Goal: Transaction & Acquisition: Book appointment/travel/reservation

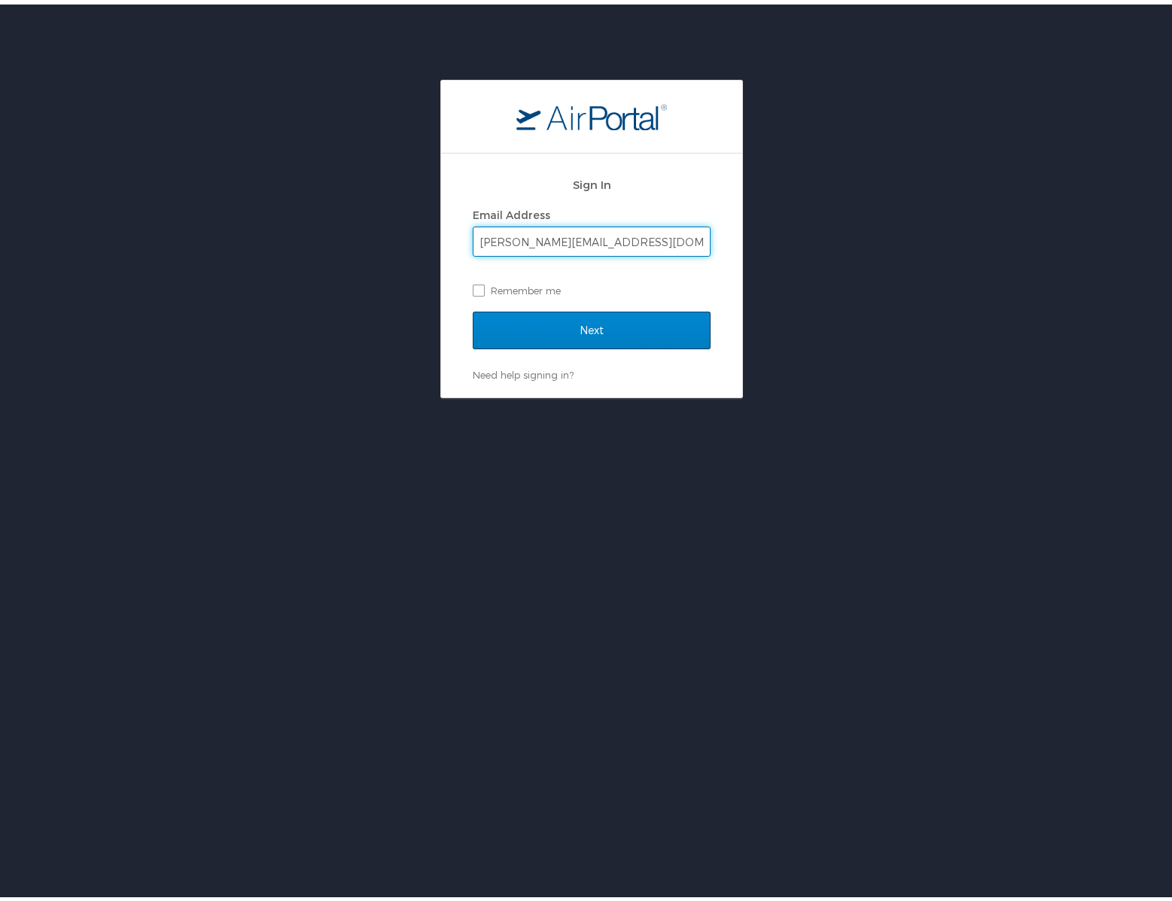
type input "william.sault@radiancetech.com"
click at [608, 326] on input "Next" at bounding box center [592, 326] width 238 height 38
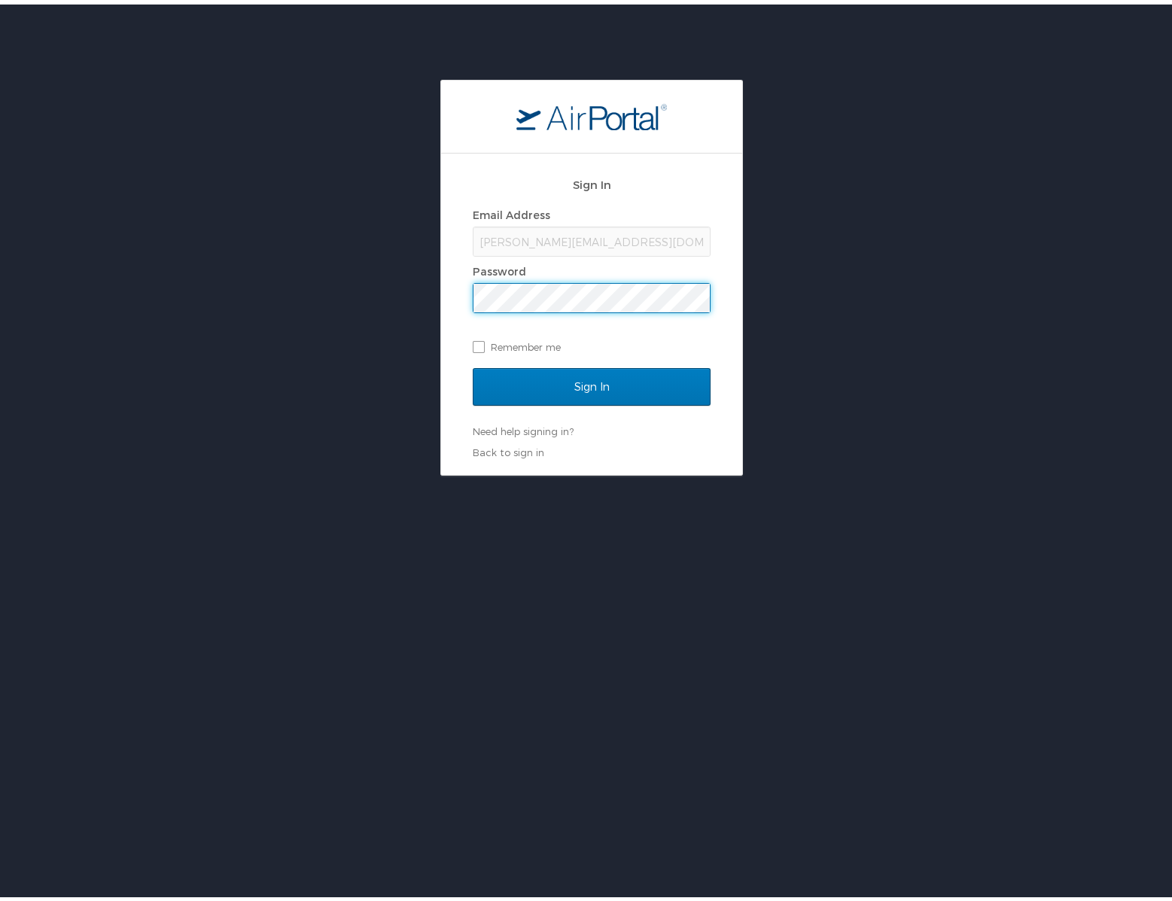
click at [473, 364] on input "Sign In" at bounding box center [592, 383] width 238 height 38
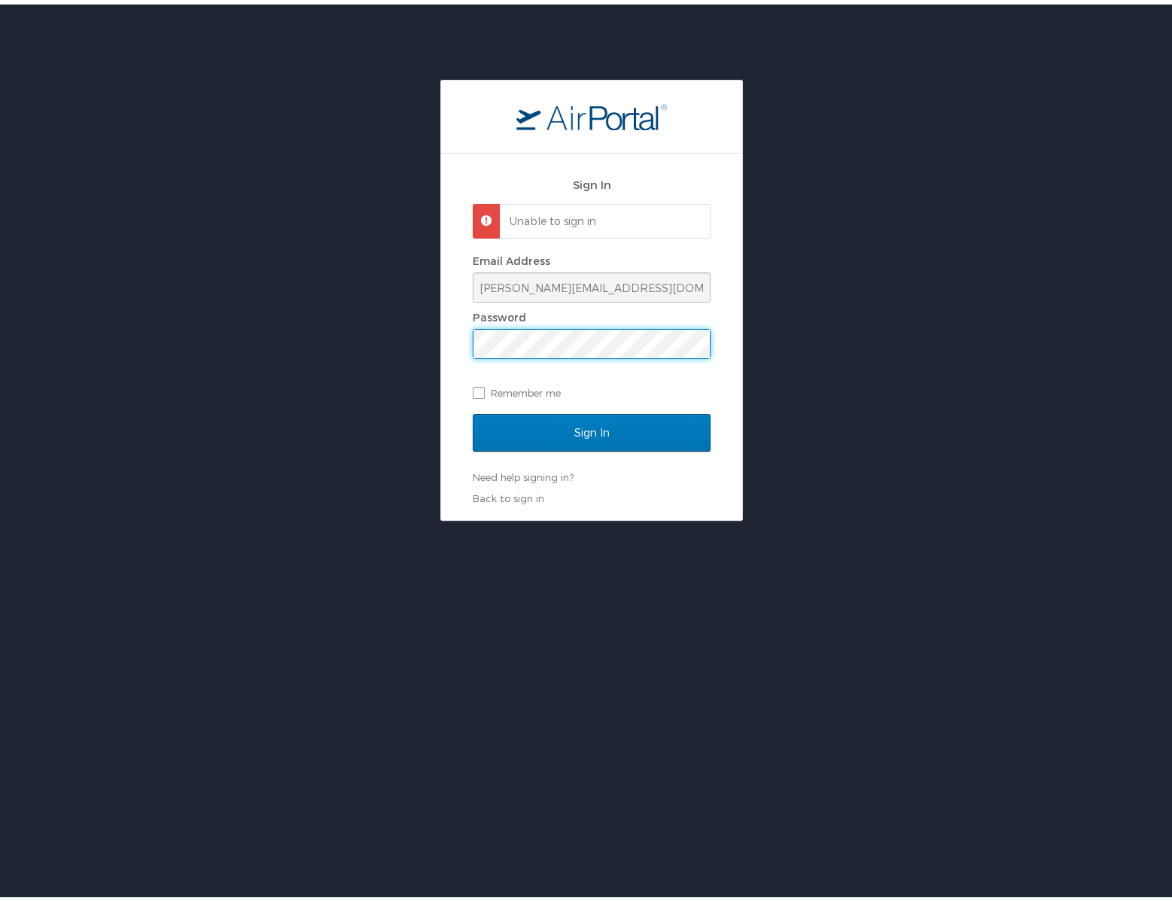
click at [303, 351] on div "Sign In Unable to sign in Email Address william.sault@radiancetech.com Password…" at bounding box center [591, 295] width 1183 height 441
click at [540, 425] on input "Sign In" at bounding box center [592, 428] width 238 height 38
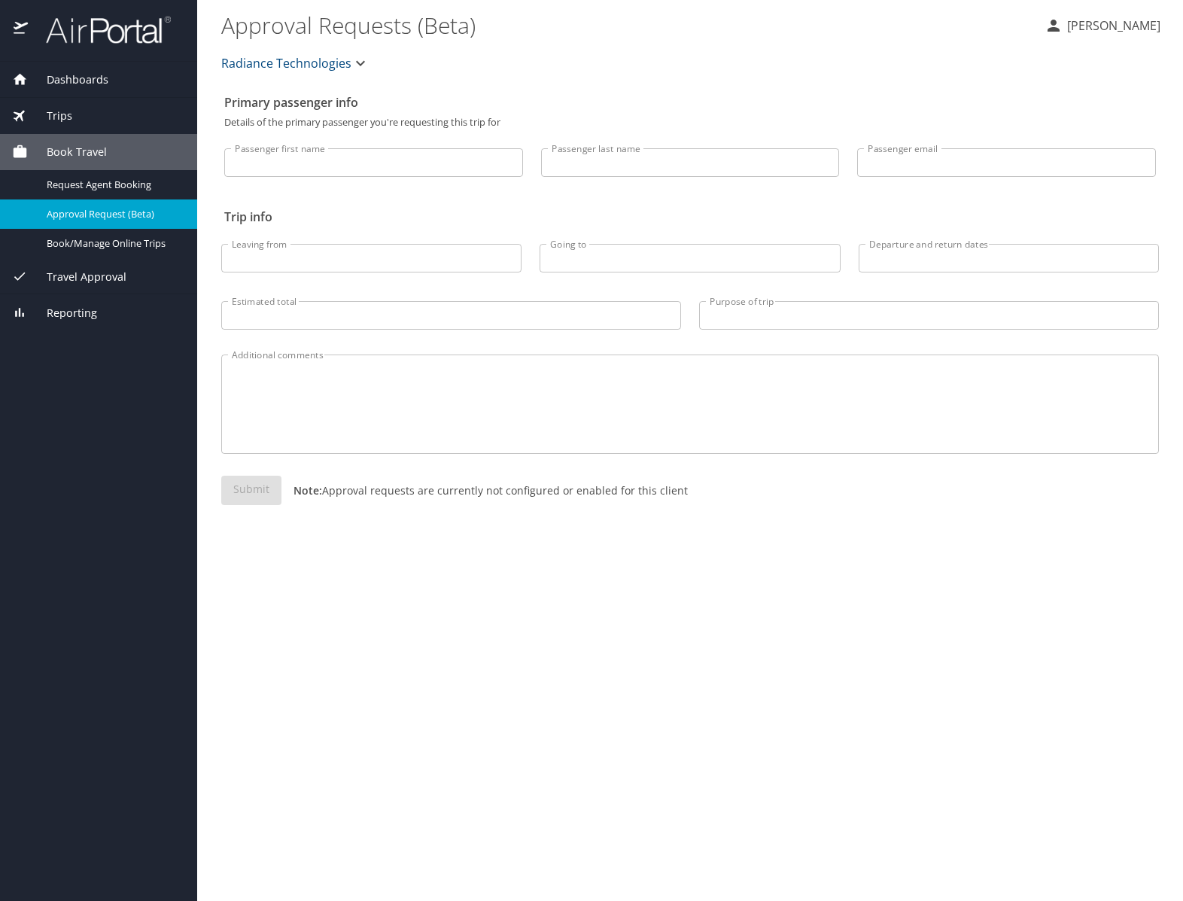
click at [358, 62] on icon "button" at bounding box center [360, 63] width 18 height 18
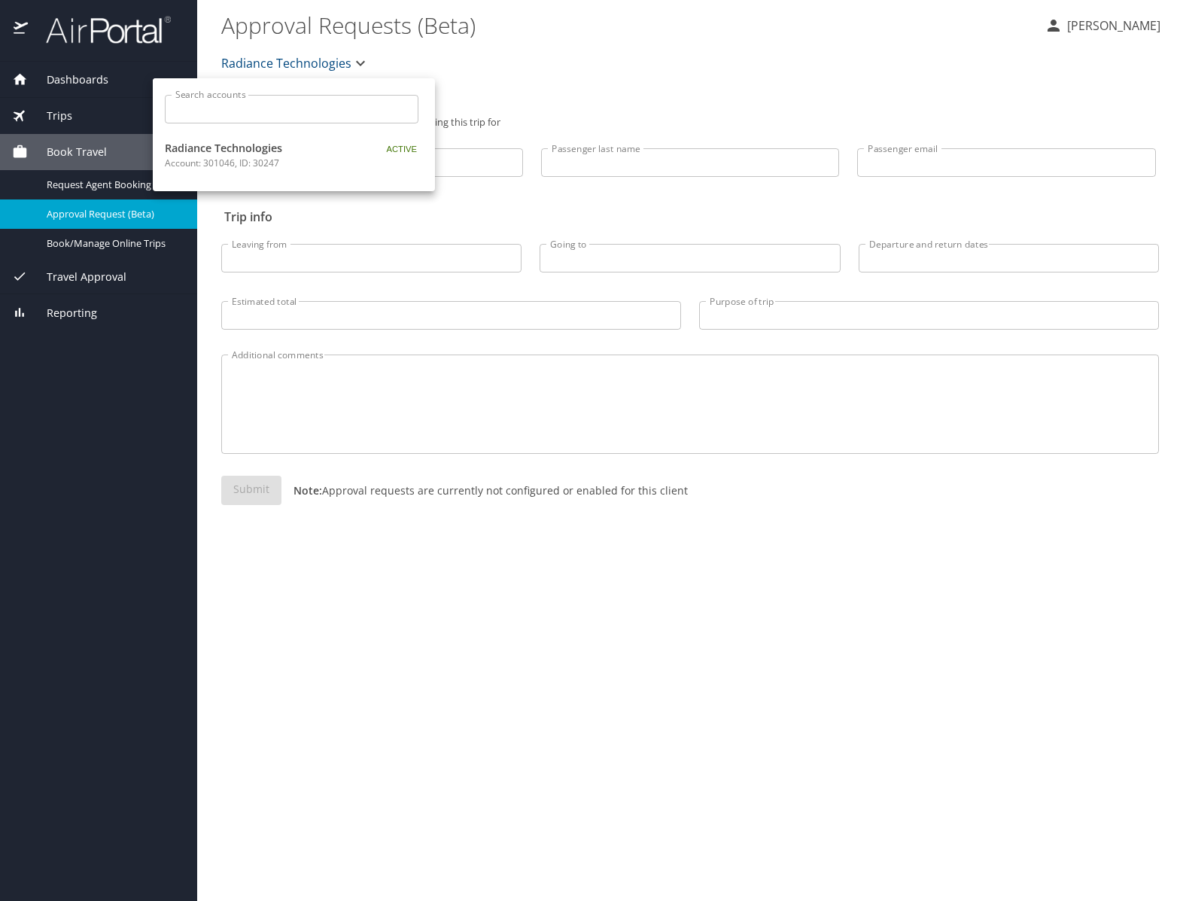
click at [358, 62] on div at bounding box center [591, 450] width 1183 height 901
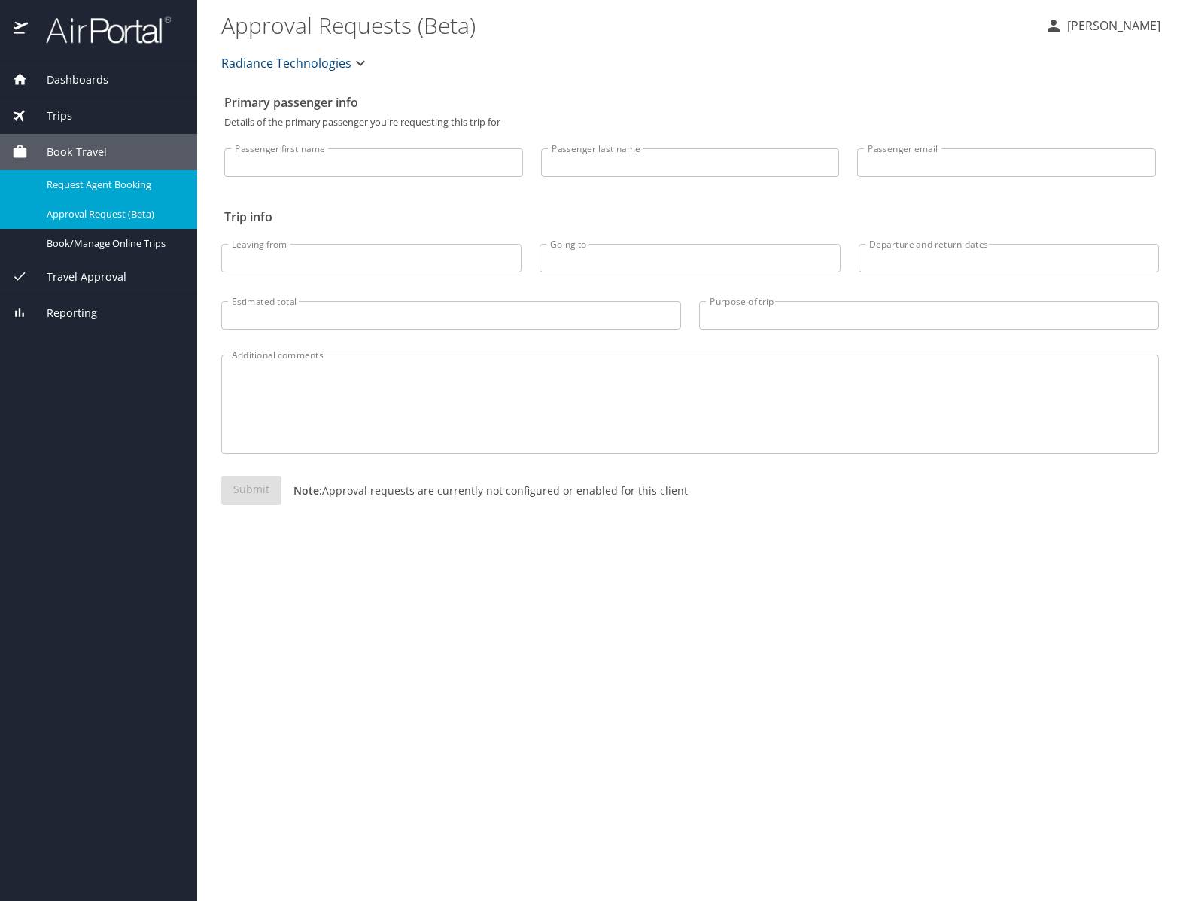
click at [68, 183] on span "Request Agent Booking" at bounding box center [113, 185] width 132 height 14
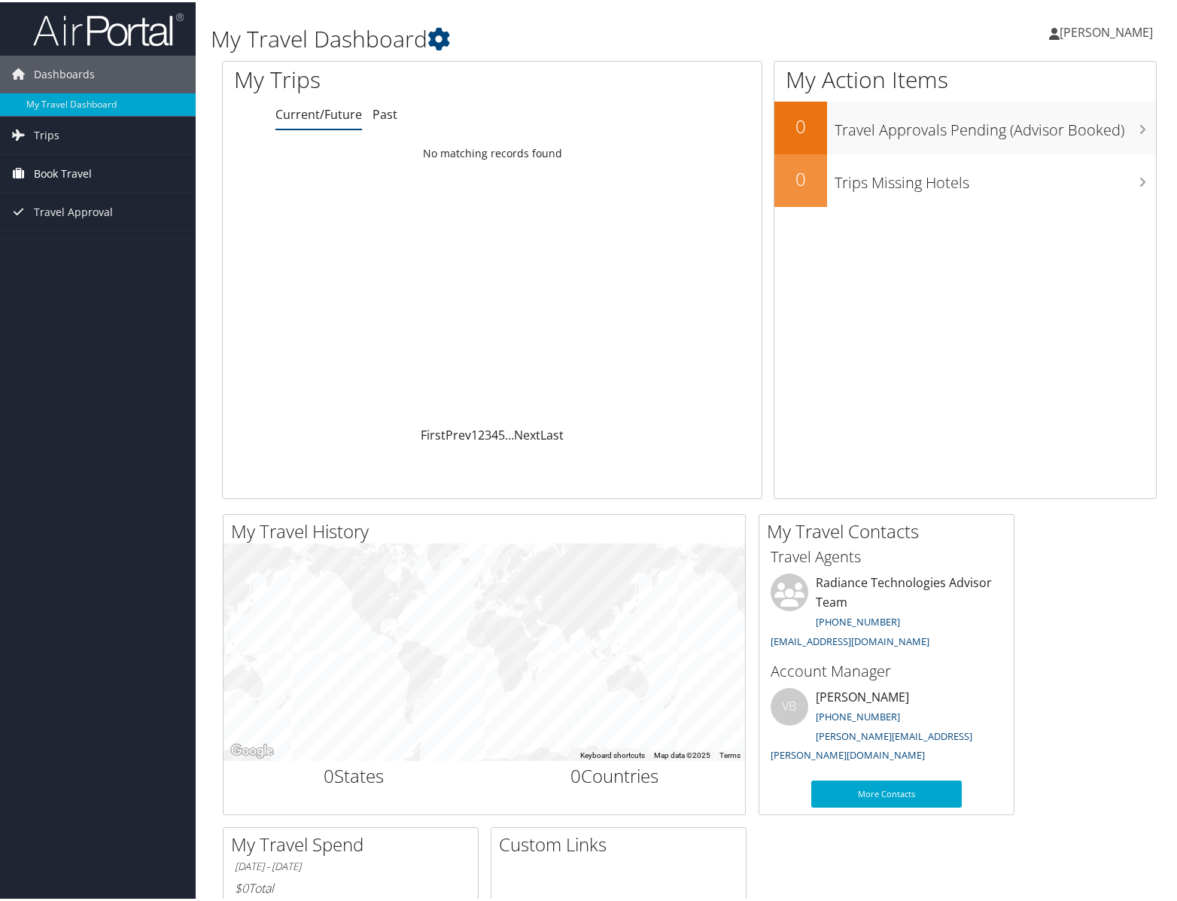
click at [62, 170] on span "Book Travel" at bounding box center [63, 172] width 58 height 38
click at [61, 275] on span "Travel Approval" at bounding box center [73, 278] width 79 height 38
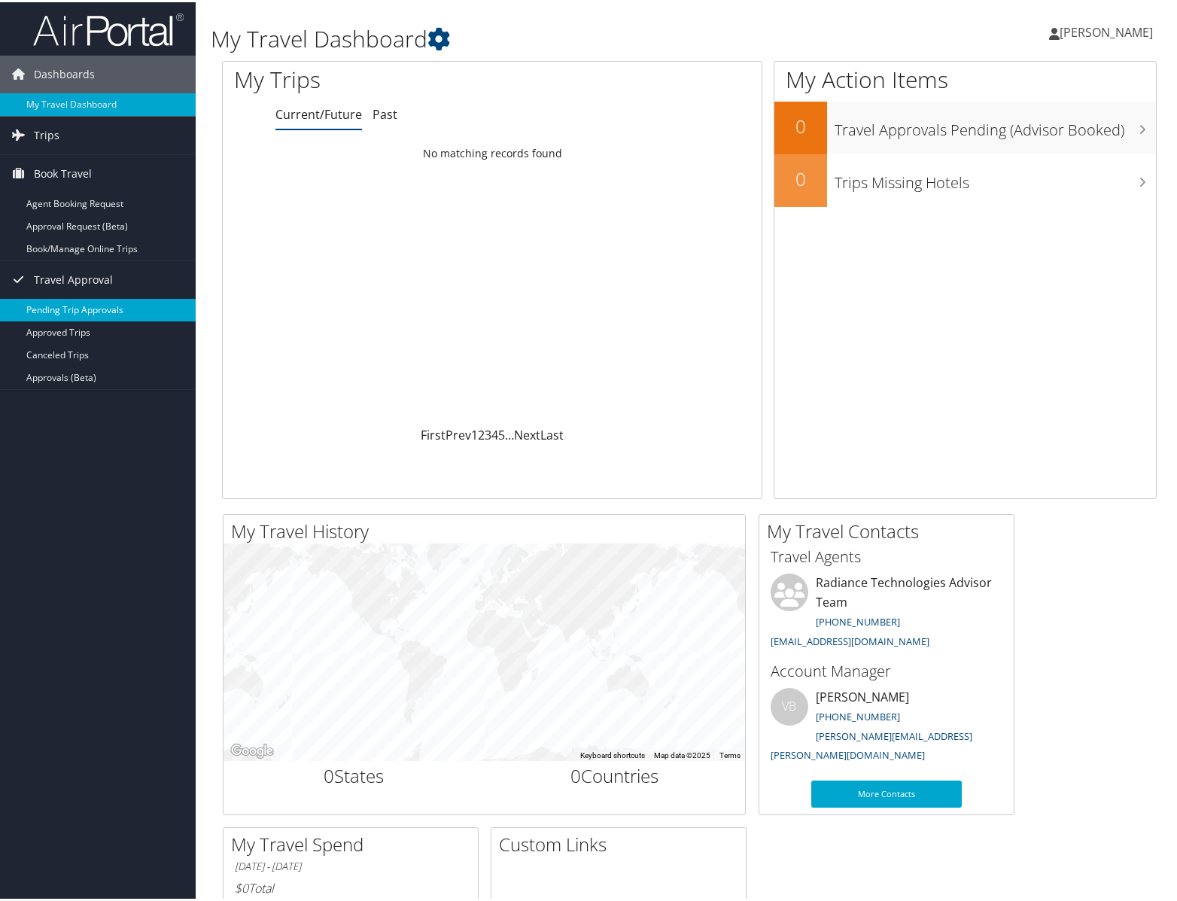
click at [72, 303] on link "Pending Trip Approvals" at bounding box center [98, 308] width 196 height 23
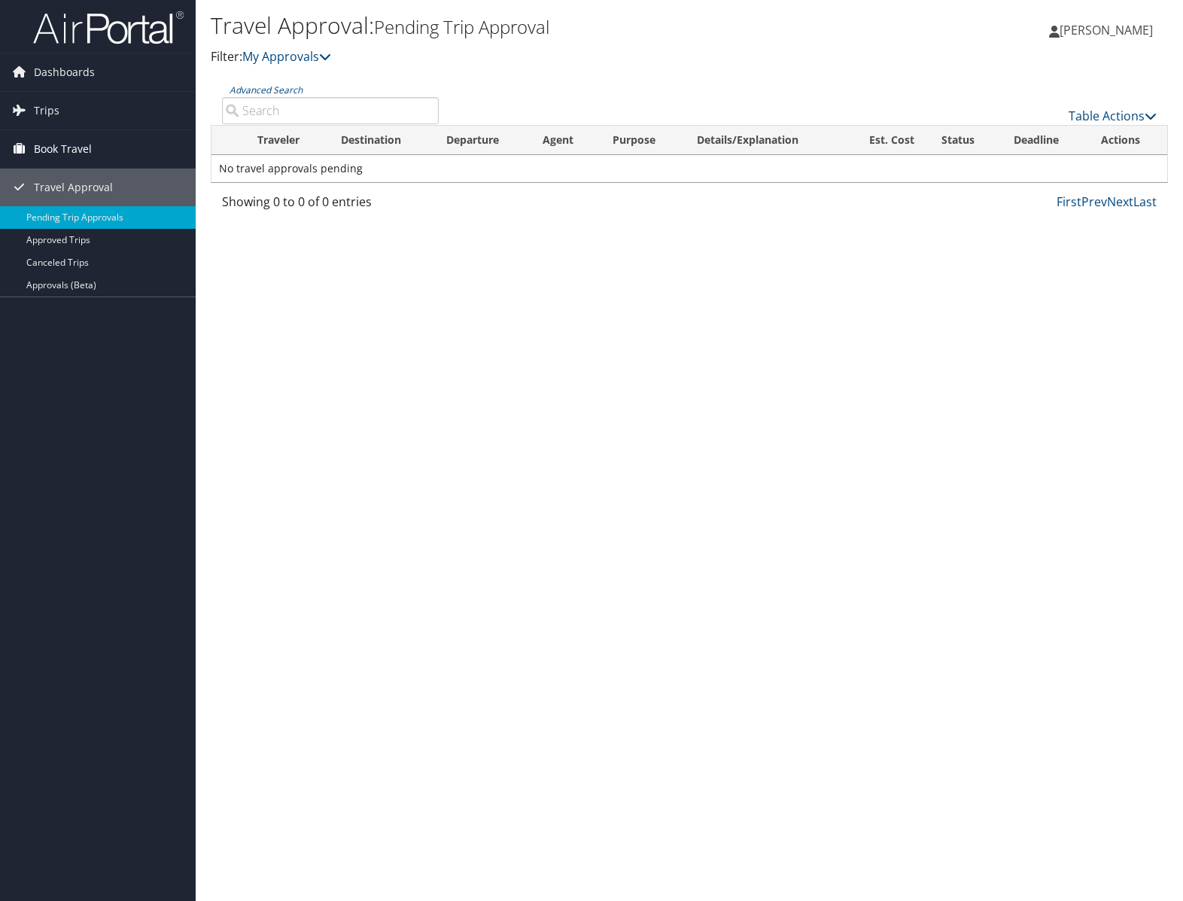
click at [56, 141] on span "Book Travel" at bounding box center [63, 149] width 58 height 38
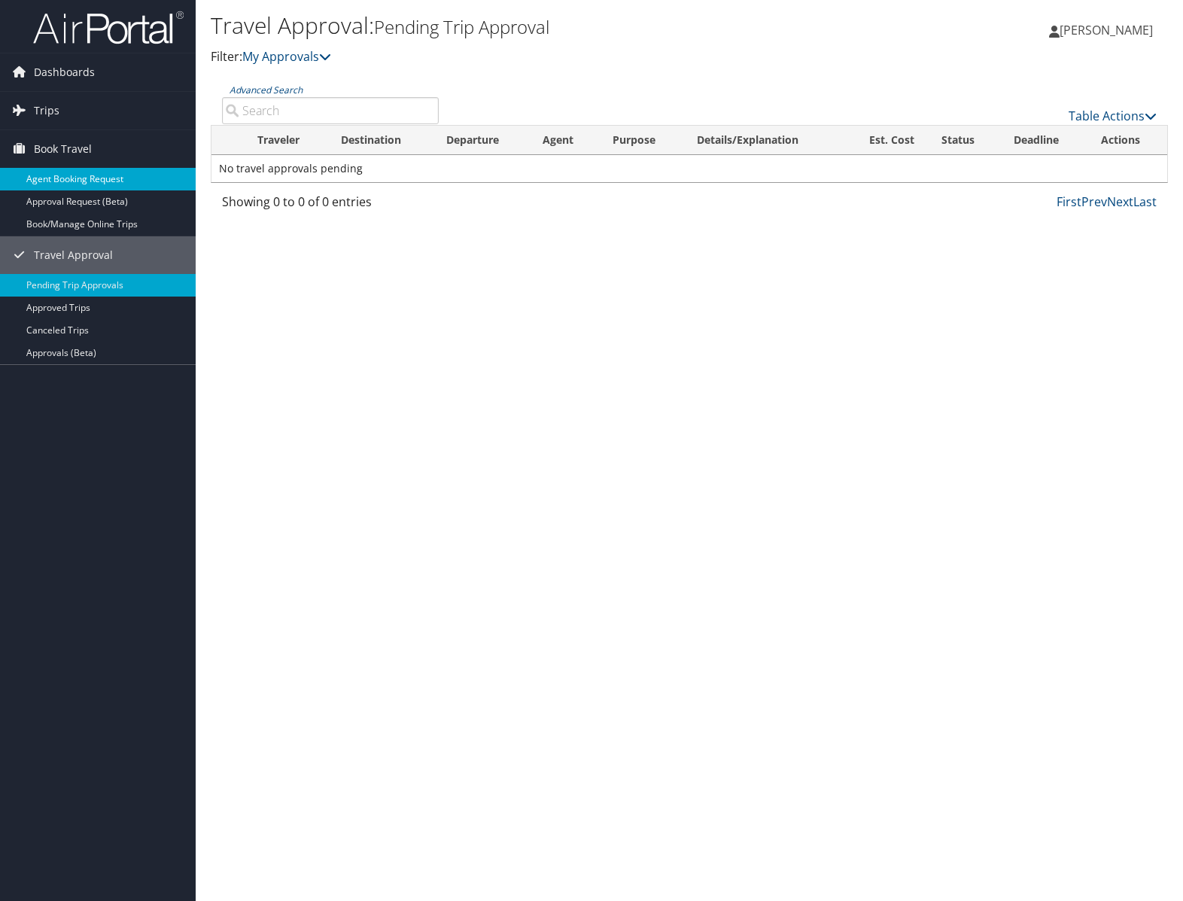
click at [66, 182] on link "Agent Booking Request" at bounding box center [98, 179] width 196 height 23
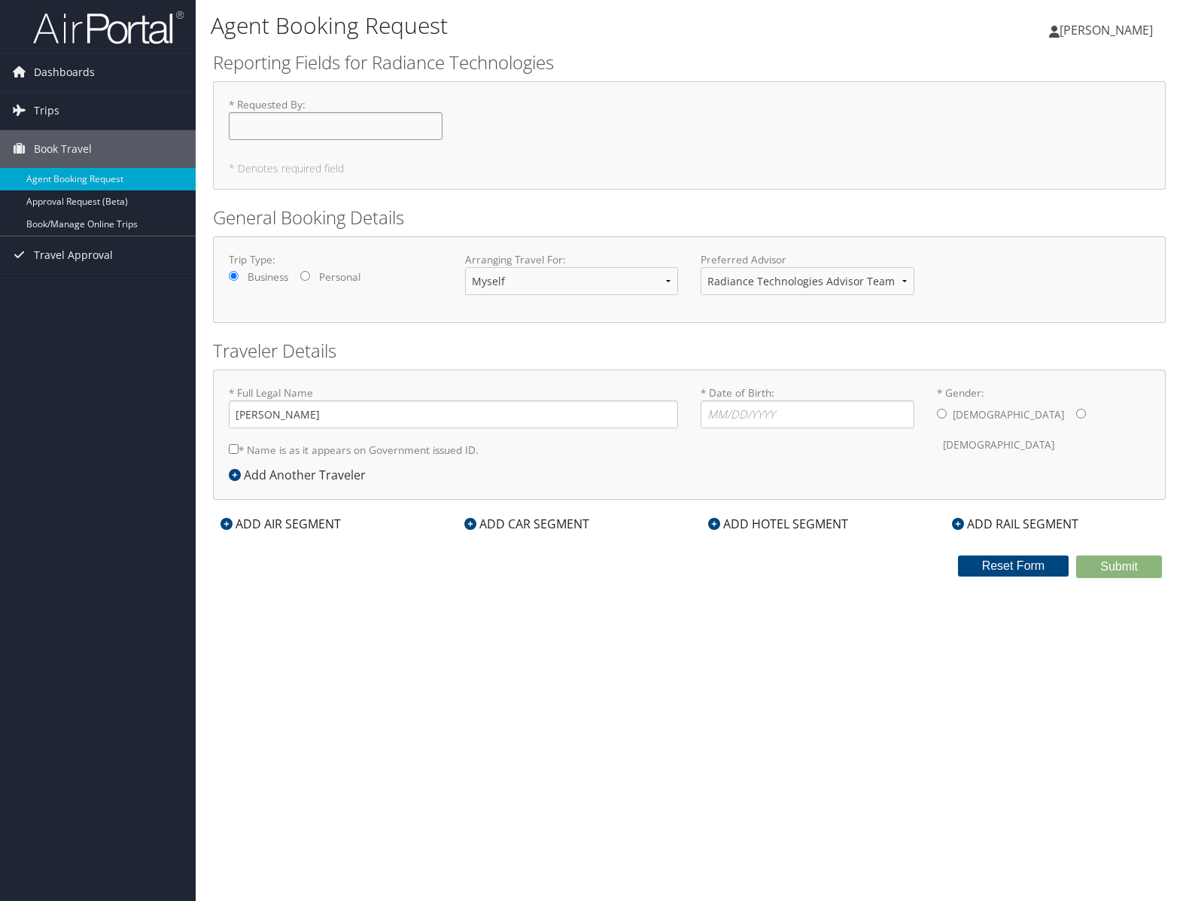
click at [371, 121] on input "* Requested By : Required" at bounding box center [336, 126] width 214 height 28
type input "[PERSON_NAME]"
click at [808, 410] on input "* Date of Birth: Invalid Date" at bounding box center [808, 414] width 214 height 28
type input "03/10/1975"
click at [944, 416] on input "* Gender: Male Female" at bounding box center [942, 414] width 10 height 10
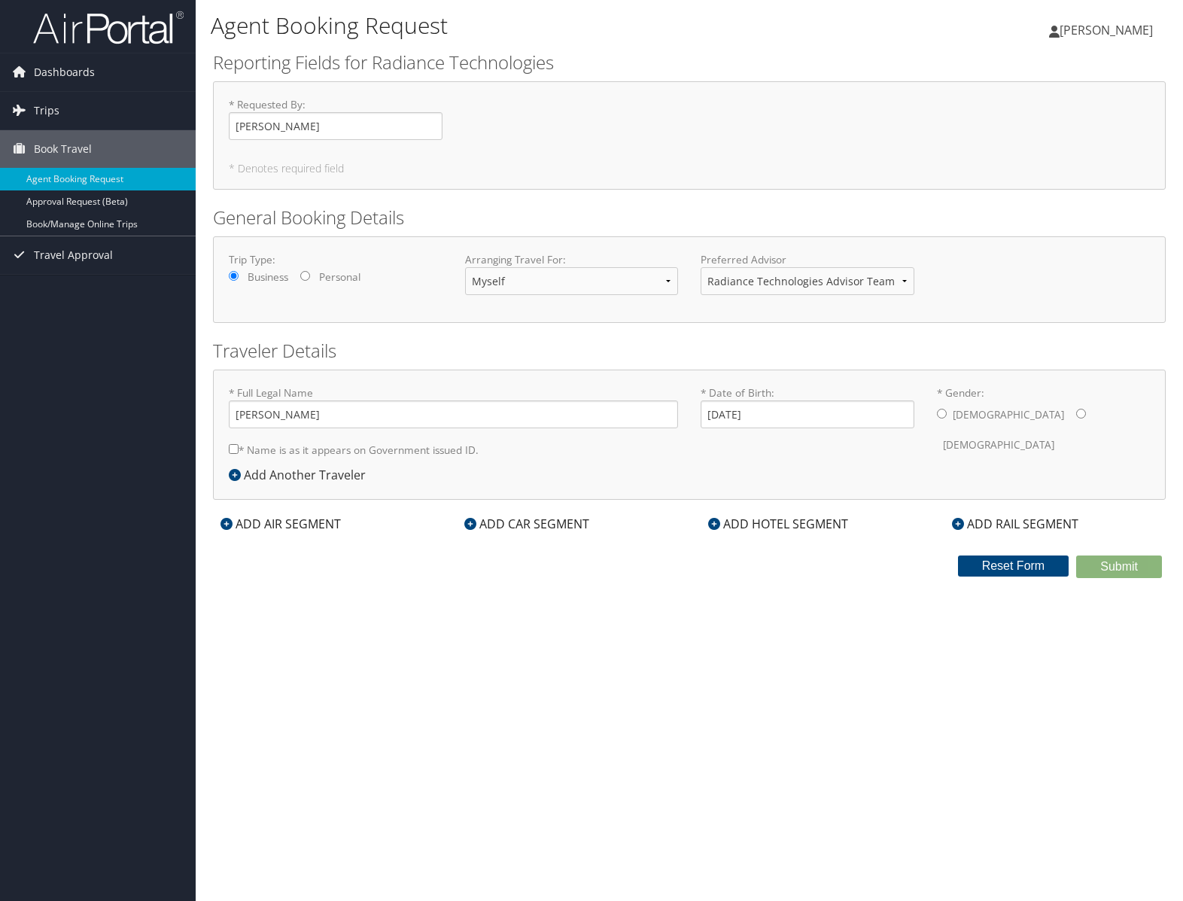
radio input "true"
click at [286, 522] on div "ADD AIR SEGMENT" at bounding box center [280, 524] width 135 height 18
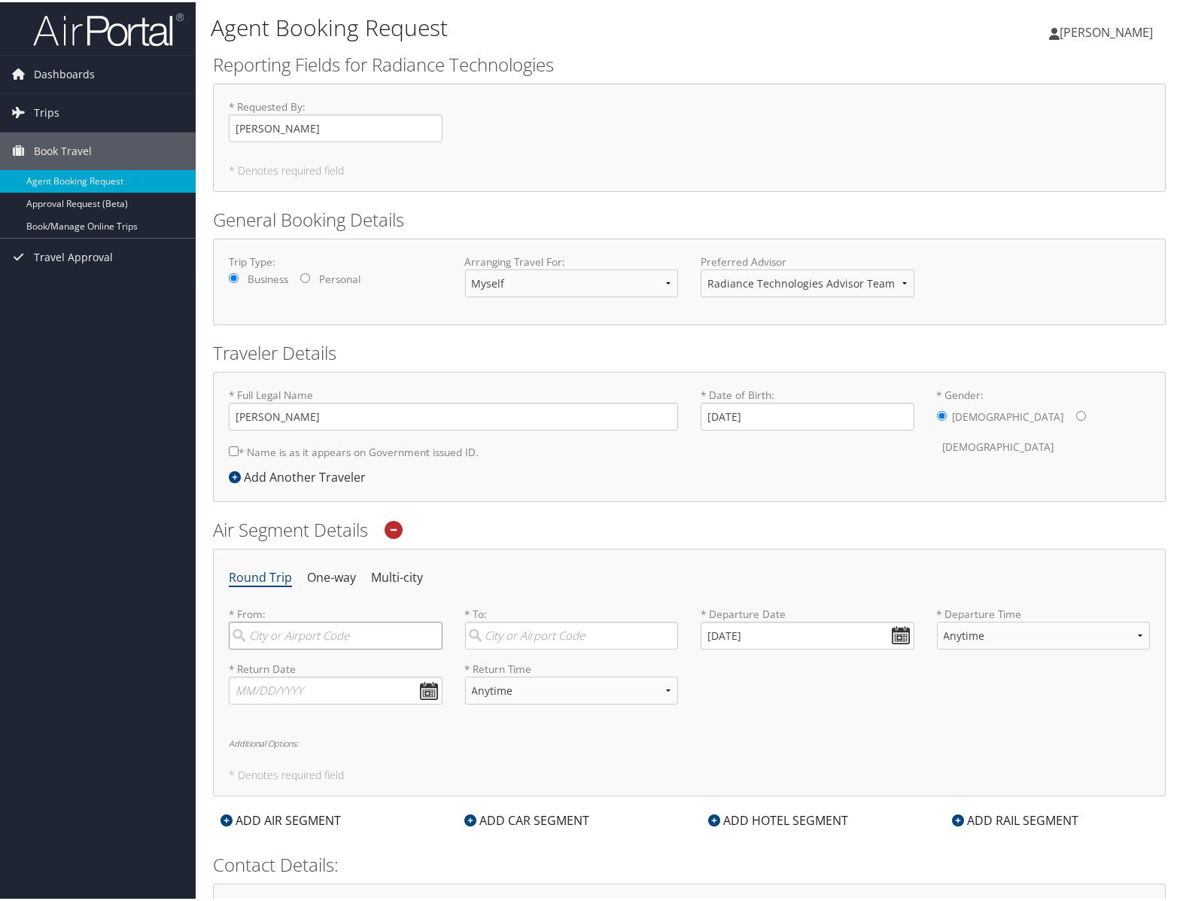
click at [278, 635] on input "search" at bounding box center [336, 633] width 214 height 28
click at [342, 576] on li "One-way" at bounding box center [331, 575] width 49 height 27
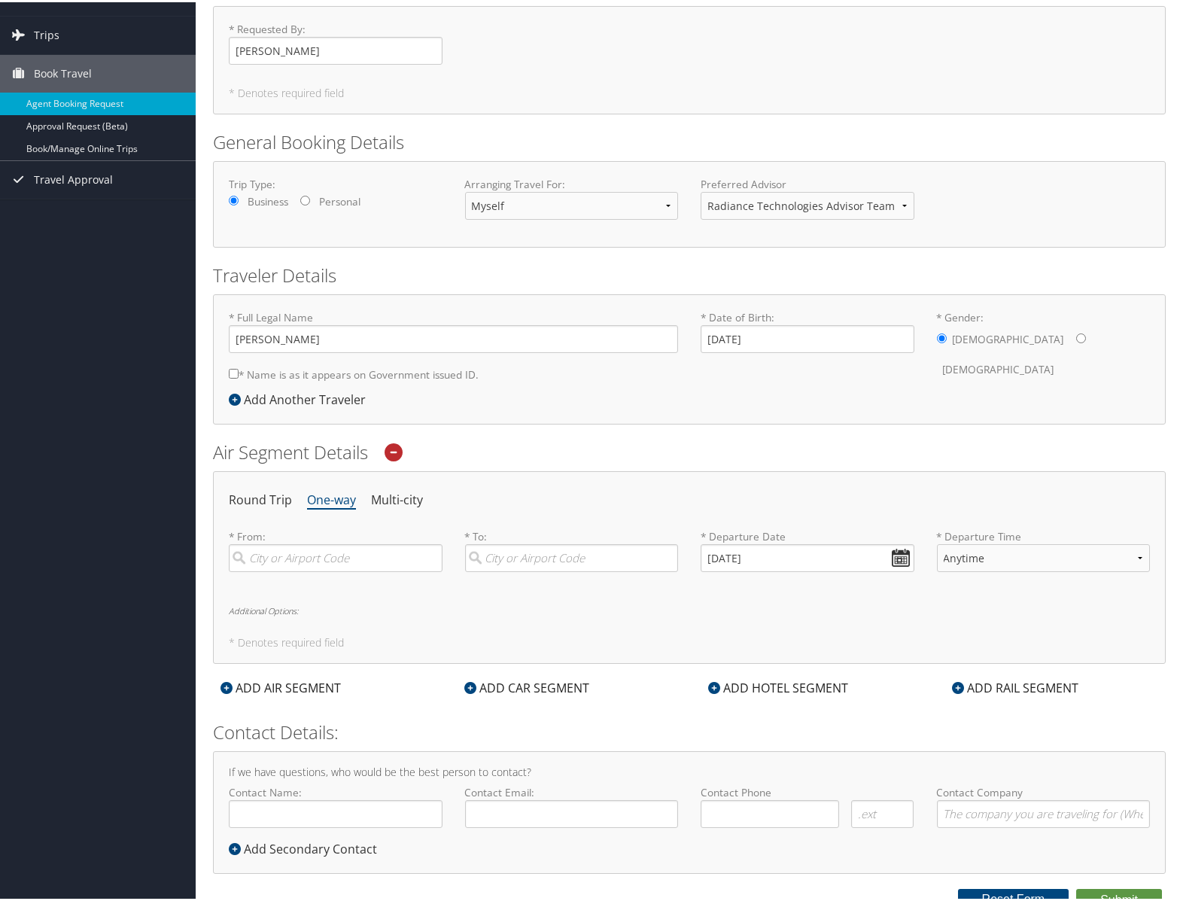
scroll to position [86, 0]
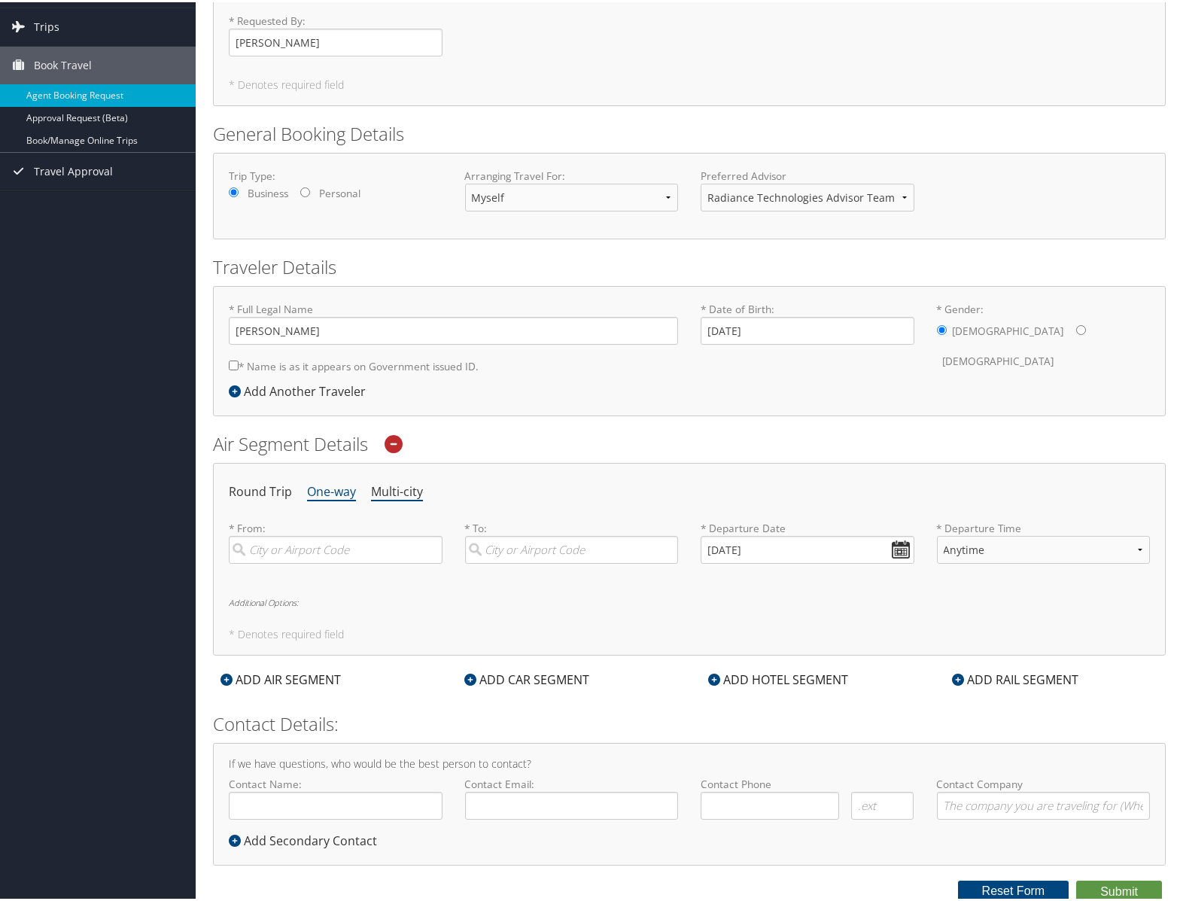
click at [399, 489] on li "Multi-city" at bounding box center [397, 489] width 52 height 27
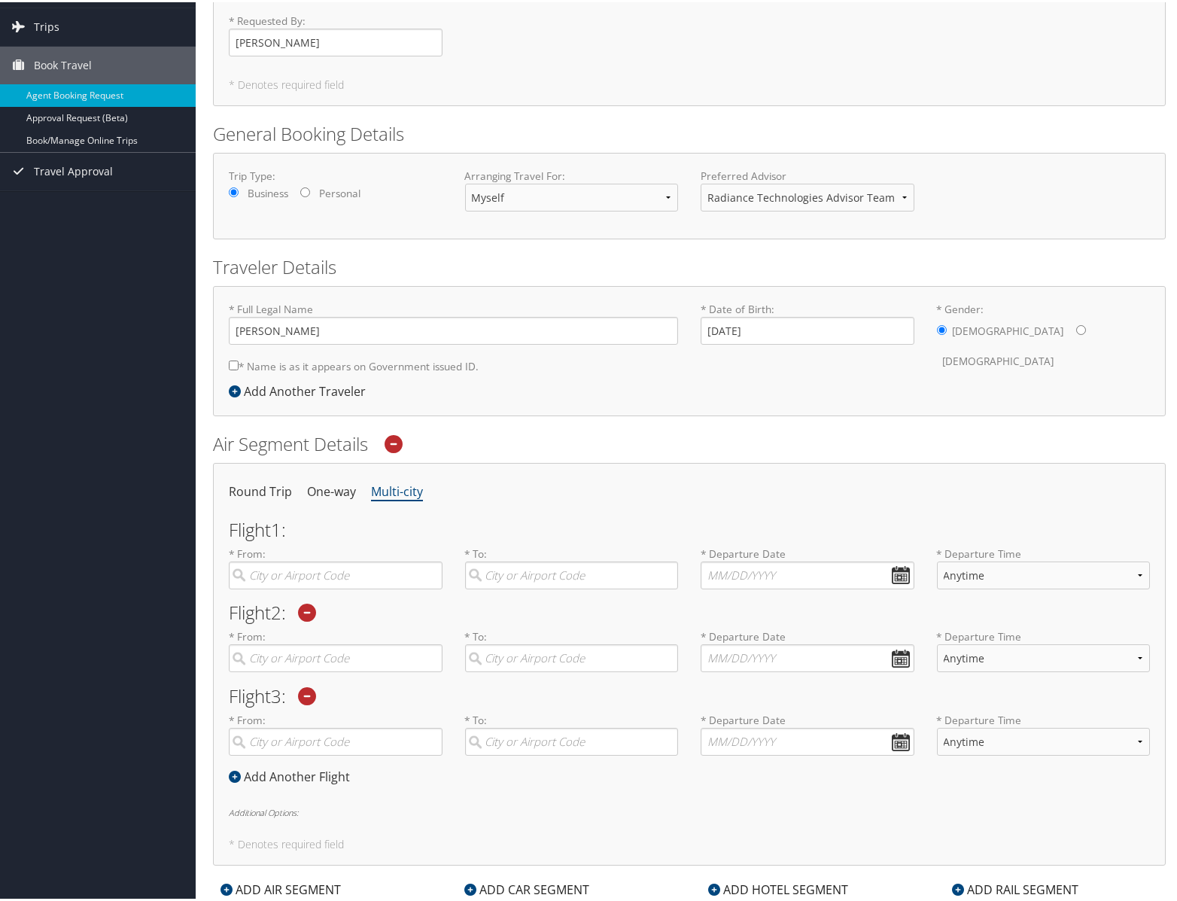
scroll to position [83, 0]
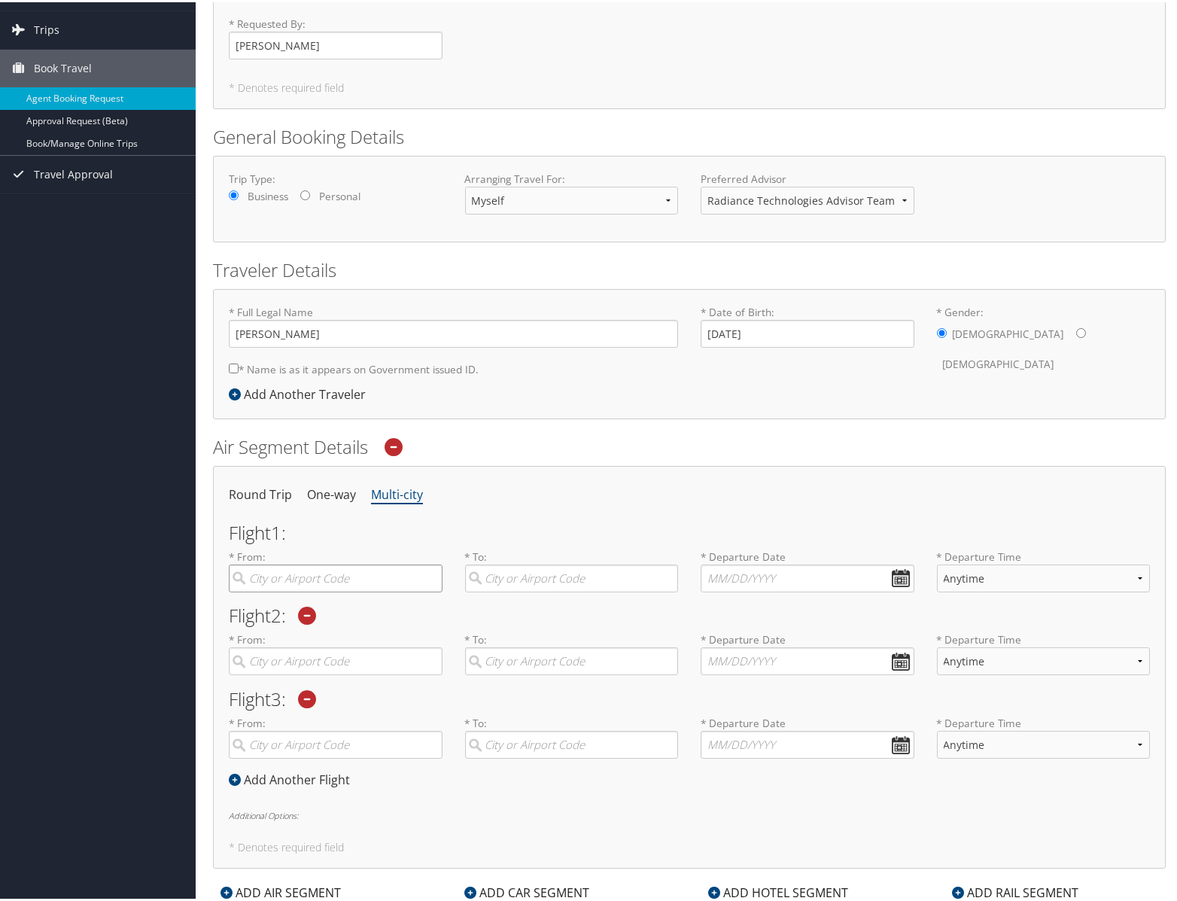
click at [364, 574] on input "search" at bounding box center [336, 576] width 214 height 28
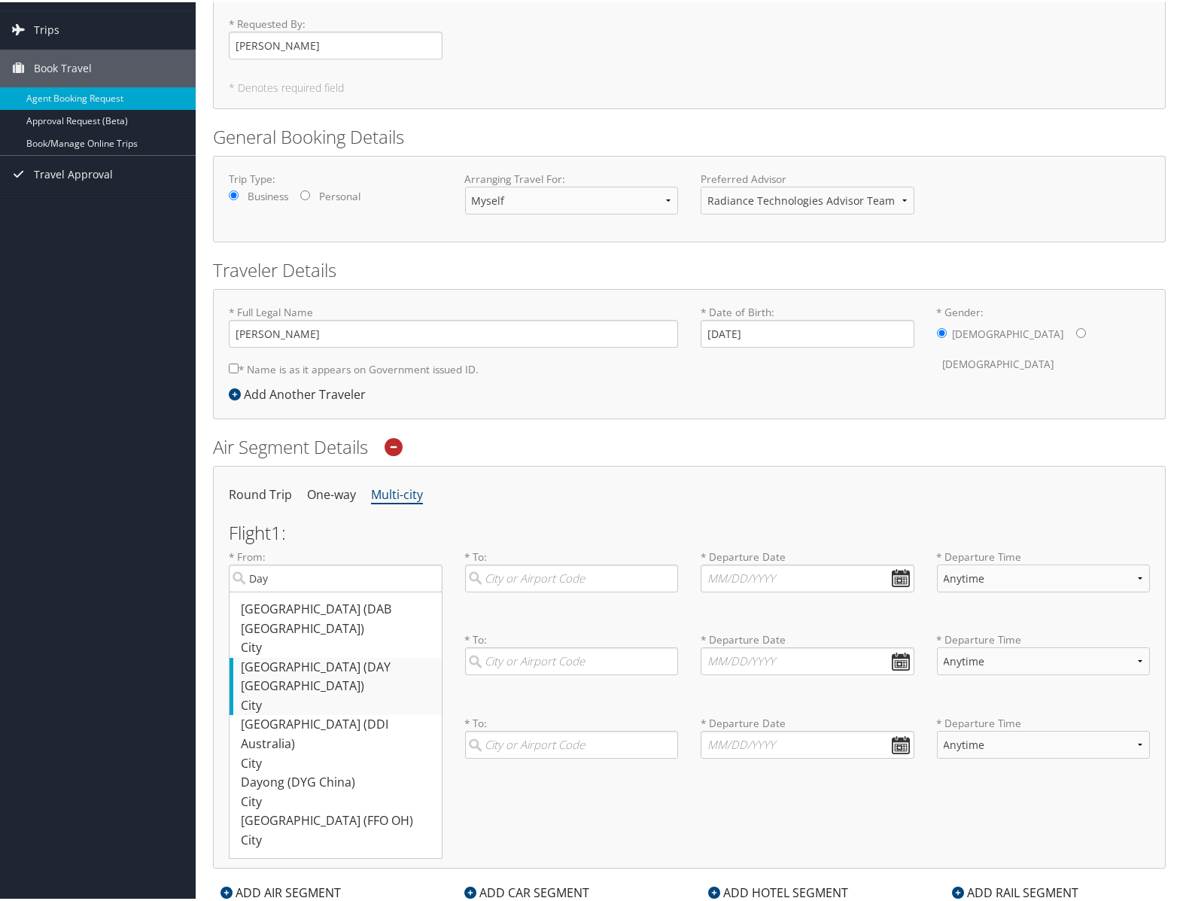
click at [323, 656] on div "[GEOGRAPHIC_DATA] (DAY [GEOGRAPHIC_DATA])" at bounding box center [337, 675] width 193 height 38
click at [323, 590] on input "Day" at bounding box center [336, 576] width 214 height 28
type input "[GEOGRAPHIC_DATA] (DAY [GEOGRAPHIC_DATA])"
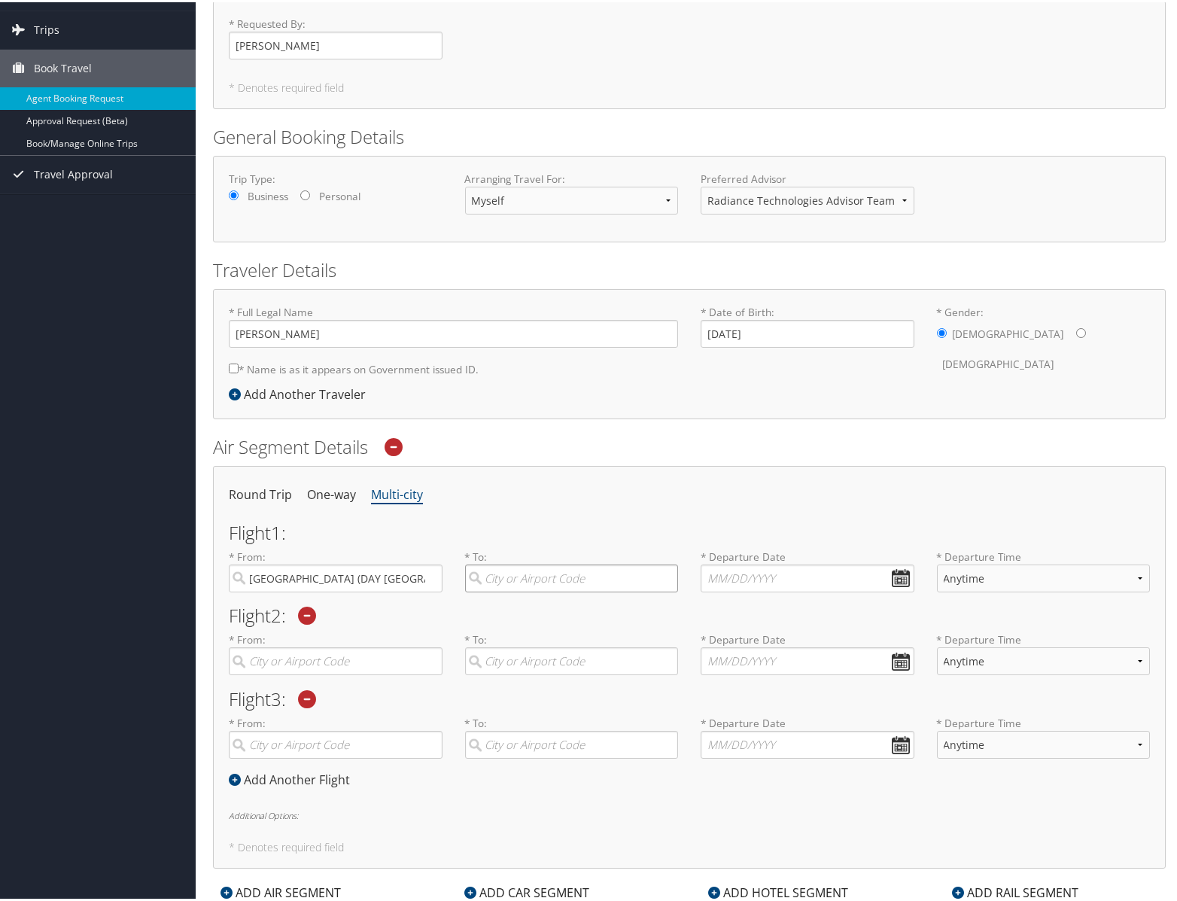
click at [509, 574] on input "search" at bounding box center [572, 576] width 214 height 28
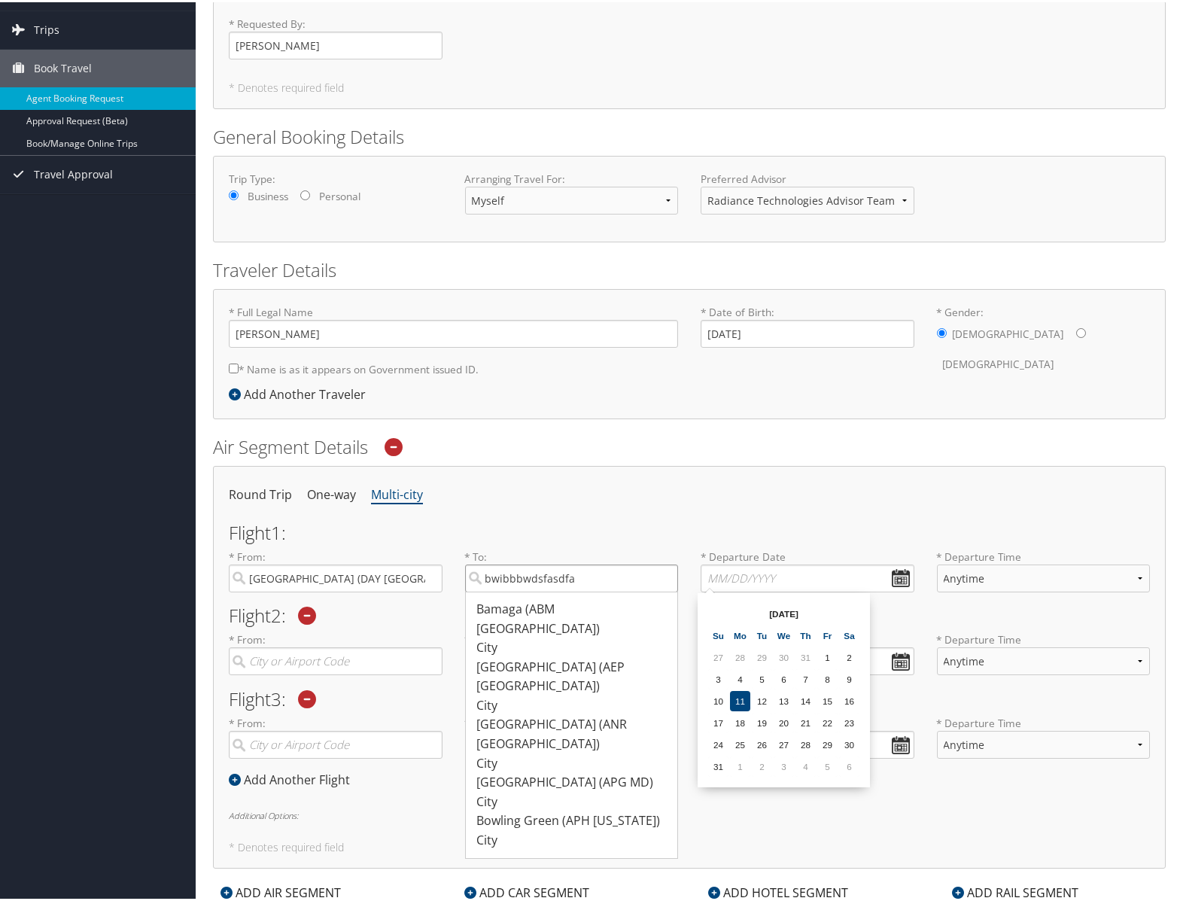
click at [510, 573] on input "bwibbbwdsfasdfa" at bounding box center [572, 576] width 214 height 28
click at [475, 578] on input "bwibbbwdsfasdfa" at bounding box center [572, 576] width 214 height 28
click at [348, 665] on input "search" at bounding box center [336, 659] width 214 height 28
click at [358, 577] on input "[GEOGRAPHIC_DATA] (DAY [GEOGRAPHIC_DATA])" at bounding box center [336, 576] width 214 height 28
click at [529, 577] on input "bwibbbwdsfasdfa" at bounding box center [572, 576] width 214 height 28
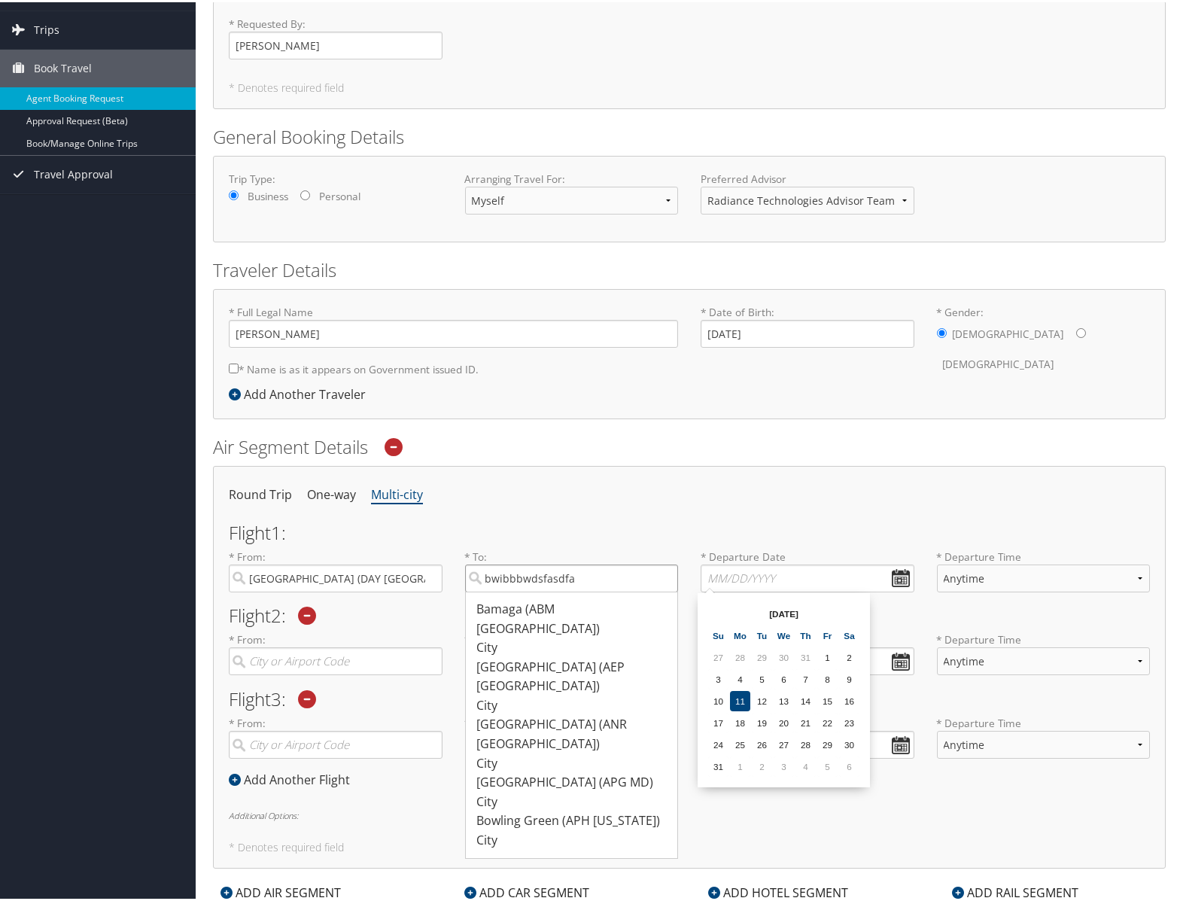
scroll to position [295, 0]
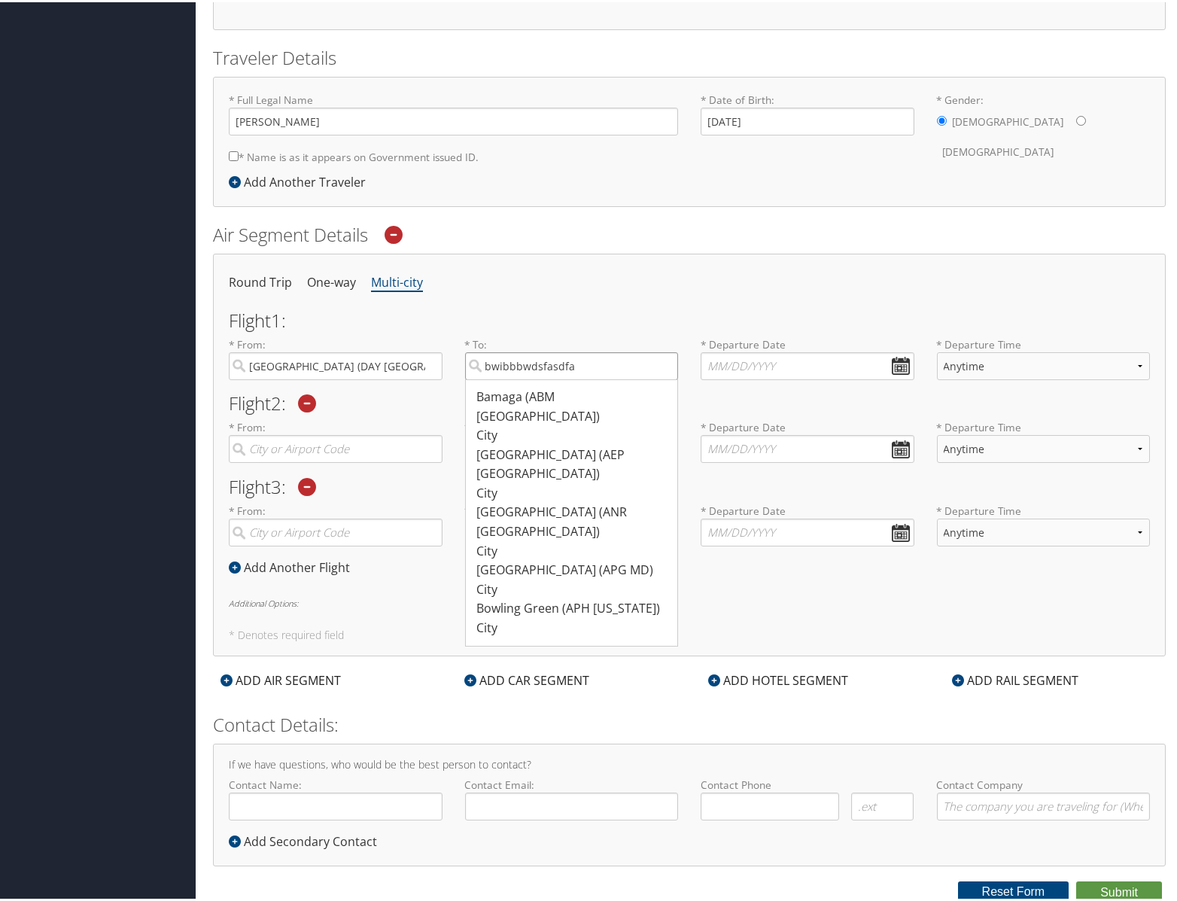
drag, startPoint x: 606, startPoint y: 365, endPoint x: 458, endPoint y: 367, distance: 148.3
click at [458, 367] on div "* To: bwibbbwdsfasdfa Bamaga (ABM Australia) City 105 105 Buenos Aires (AEP Arg…" at bounding box center [572, 362] width 236 height 55
type input "bwi"
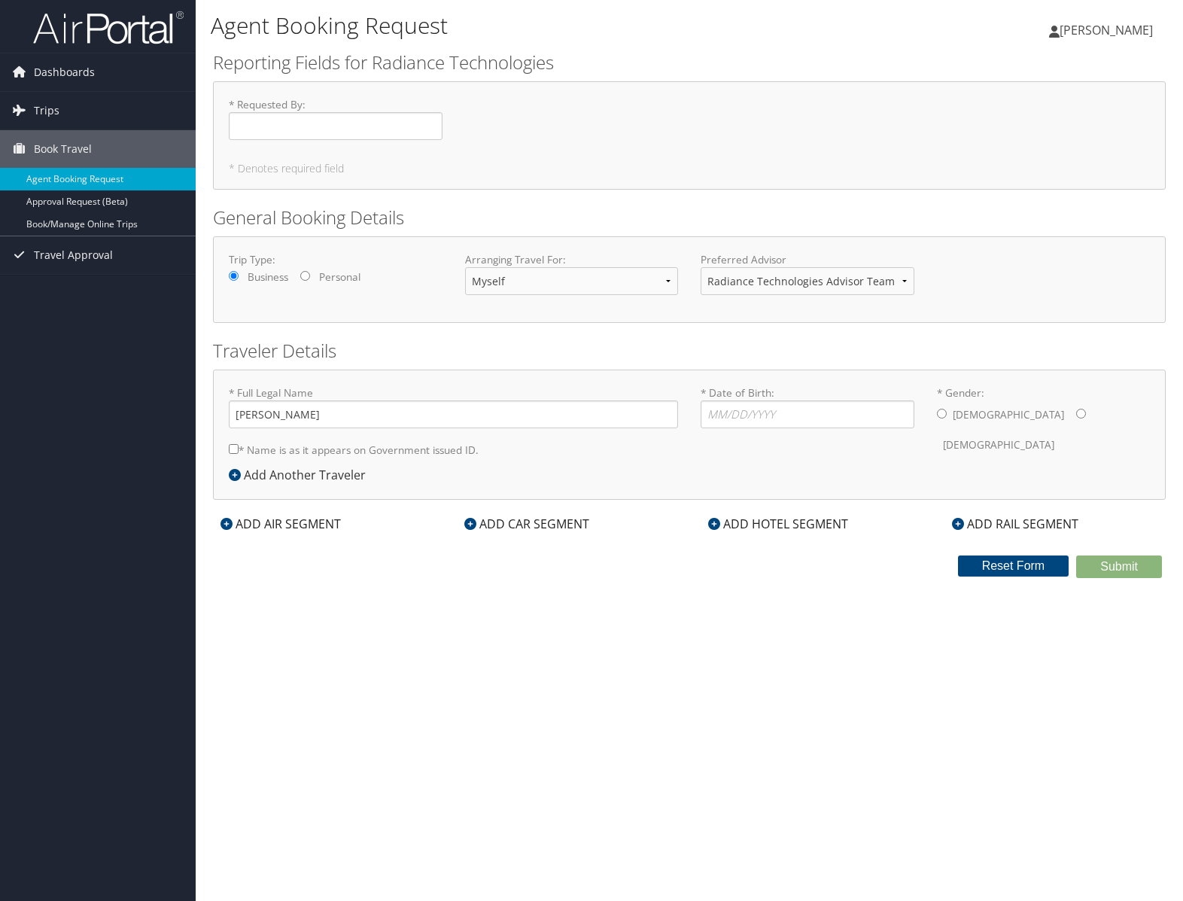
click at [278, 525] on div "ADD AIR SEGMENT" at bounding box center [280, 524] width 135 height 18
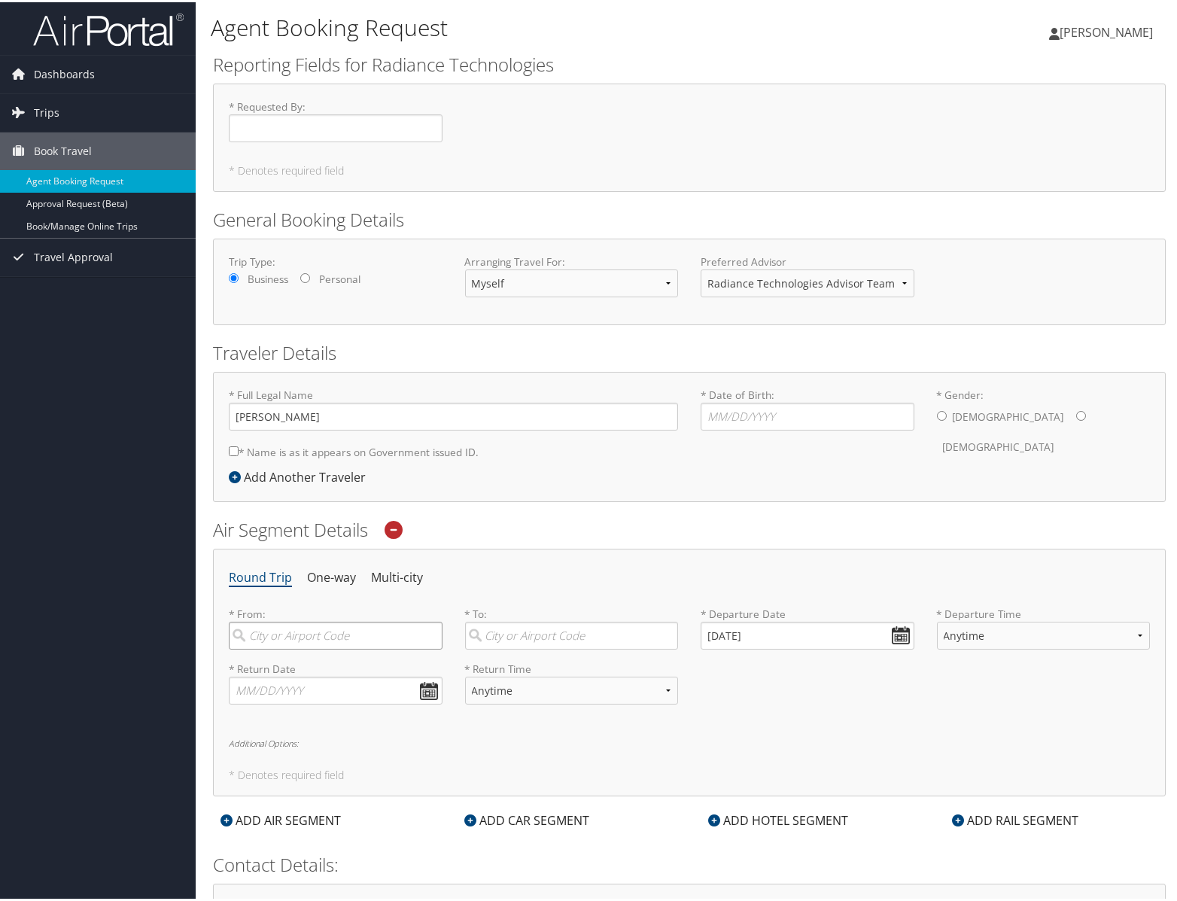
click at [345, 640] on input "search" at bounding box center [336, 633] width 214 height 28
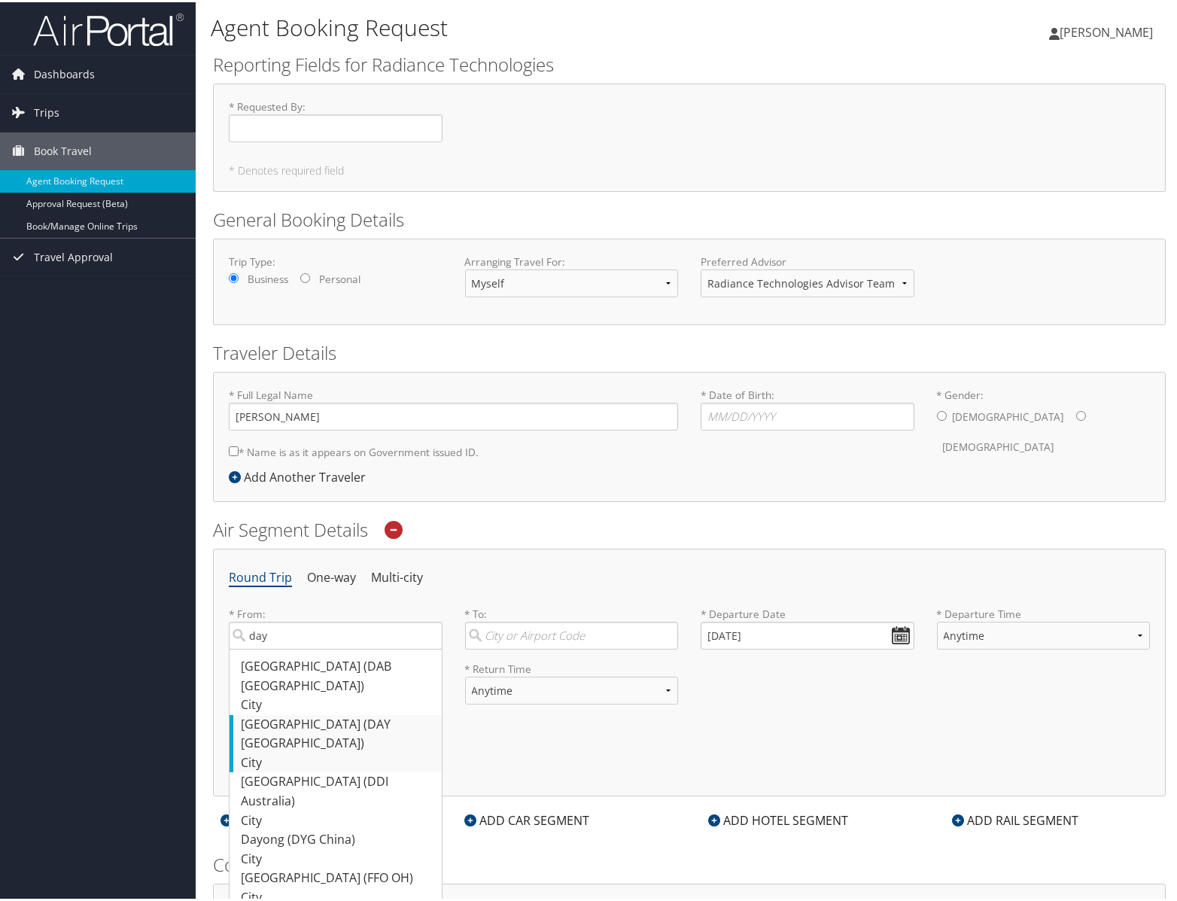
click at [288, 713] on div "[GEOGRAPHIC_DATA] (DAY [GEOGRAPHIC_DATA])" at bounding box center [337, 732] width 193 height 38
click at [288, 647] on input "day" at bounding box center [336, 633] width 214 height 28
type input "[GEOGRAPHIC_DATA] (DAY [GEOGRAPHIC_DATA])"
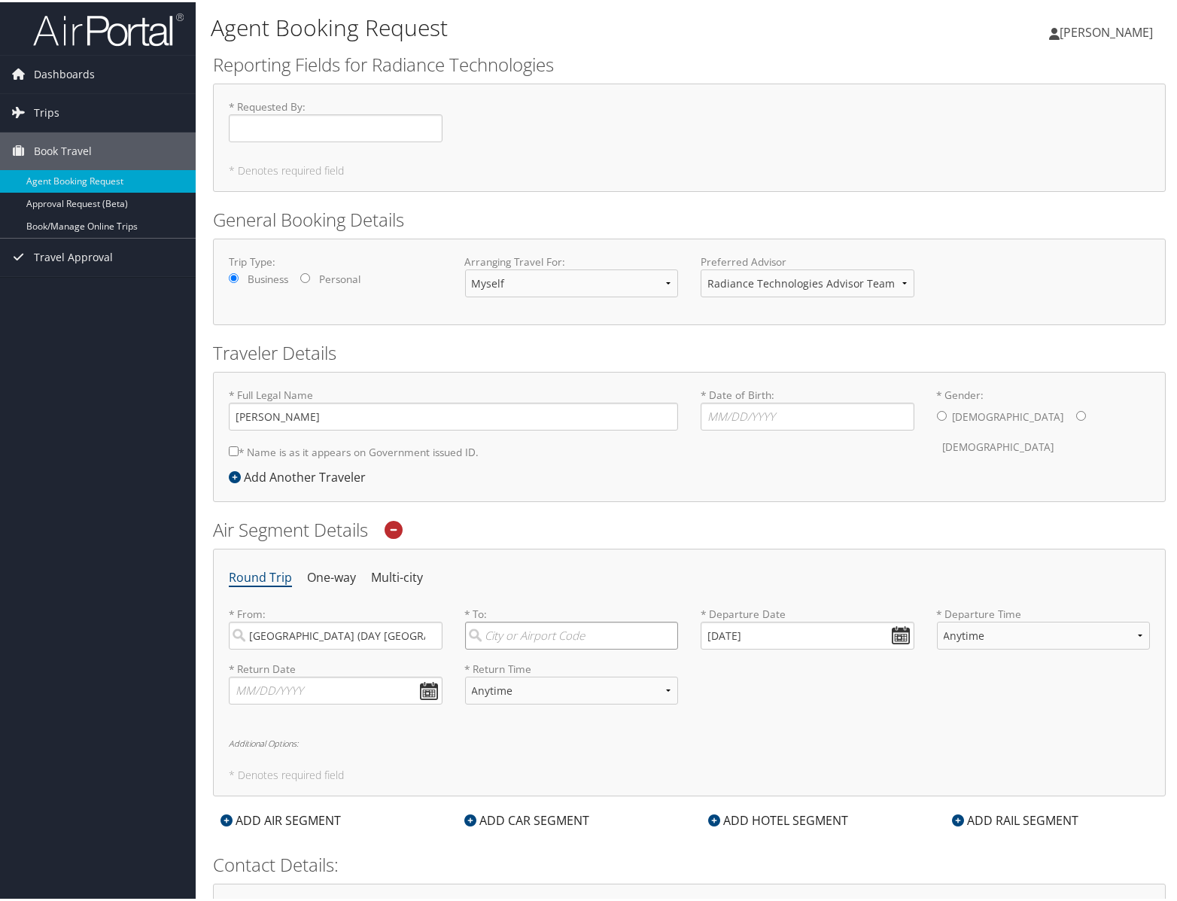
click at [501, 634] on input "search" at bounding box center [572, 633] width 214 height 28
click at [529, 671] on div "Baltimore (BWI MD)" at bounding box center [573, 665] width 193 height 20
click at [529, 647] on input "bwi" at bounding box center [572, 633] width 214 height 28
type input "Baltimore (BWI MD)"
click at [900, 629] on input "[DATE]" at bounding box center [808, 633] width 214 height 28
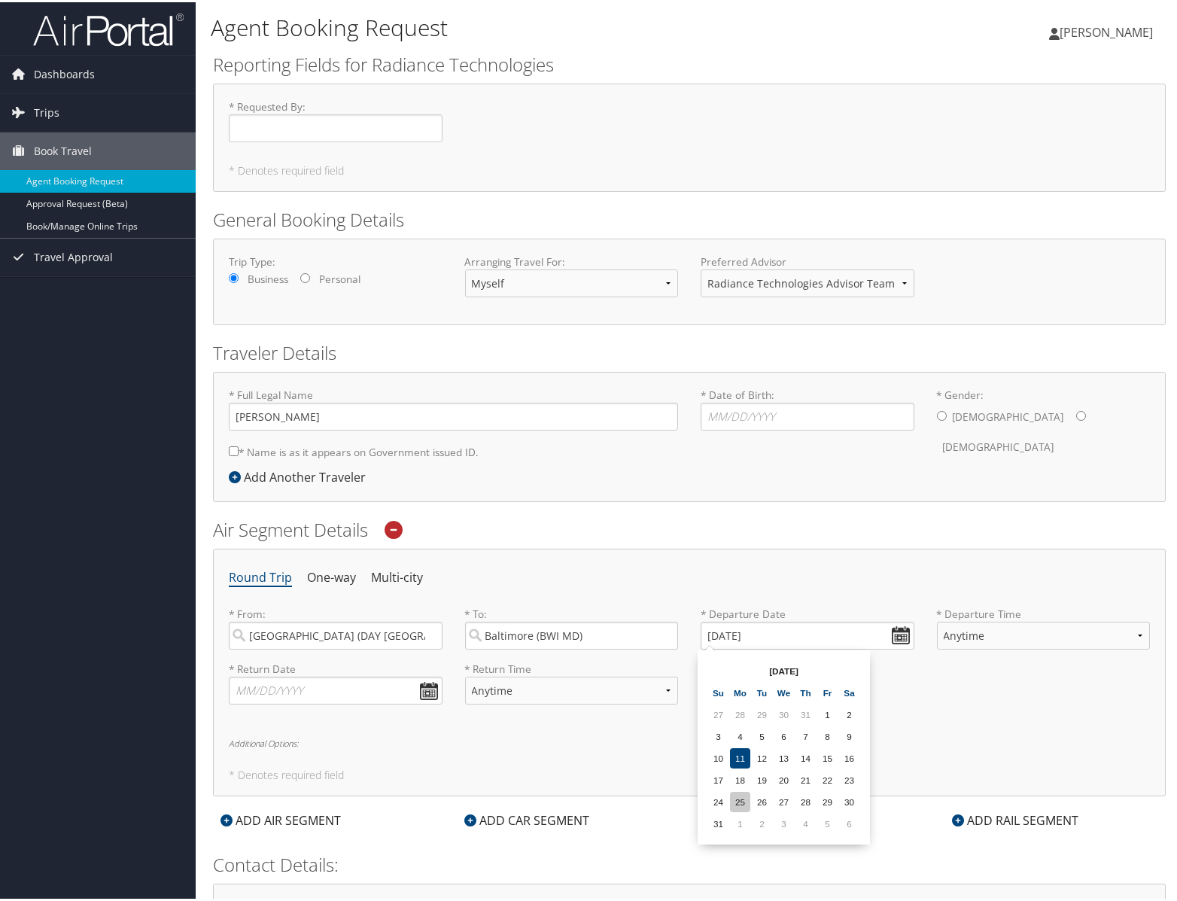
click at [742, 799] on td "25" at bounding box center [740, 800] width 20 height 20
type input "[DATE]"
select select "12PM-5PM"
click at [838, 722] on div "Round Trip One-way Multi-city * From: [GEOGRAPHIC_DATA] (DAY [GEOGRAPHIC_DATA])…" at bounding box center [689, 670] width 953 height 248
click at [336, 576] on li "One-way" at bounding box center [331, 575] width 49 height 27
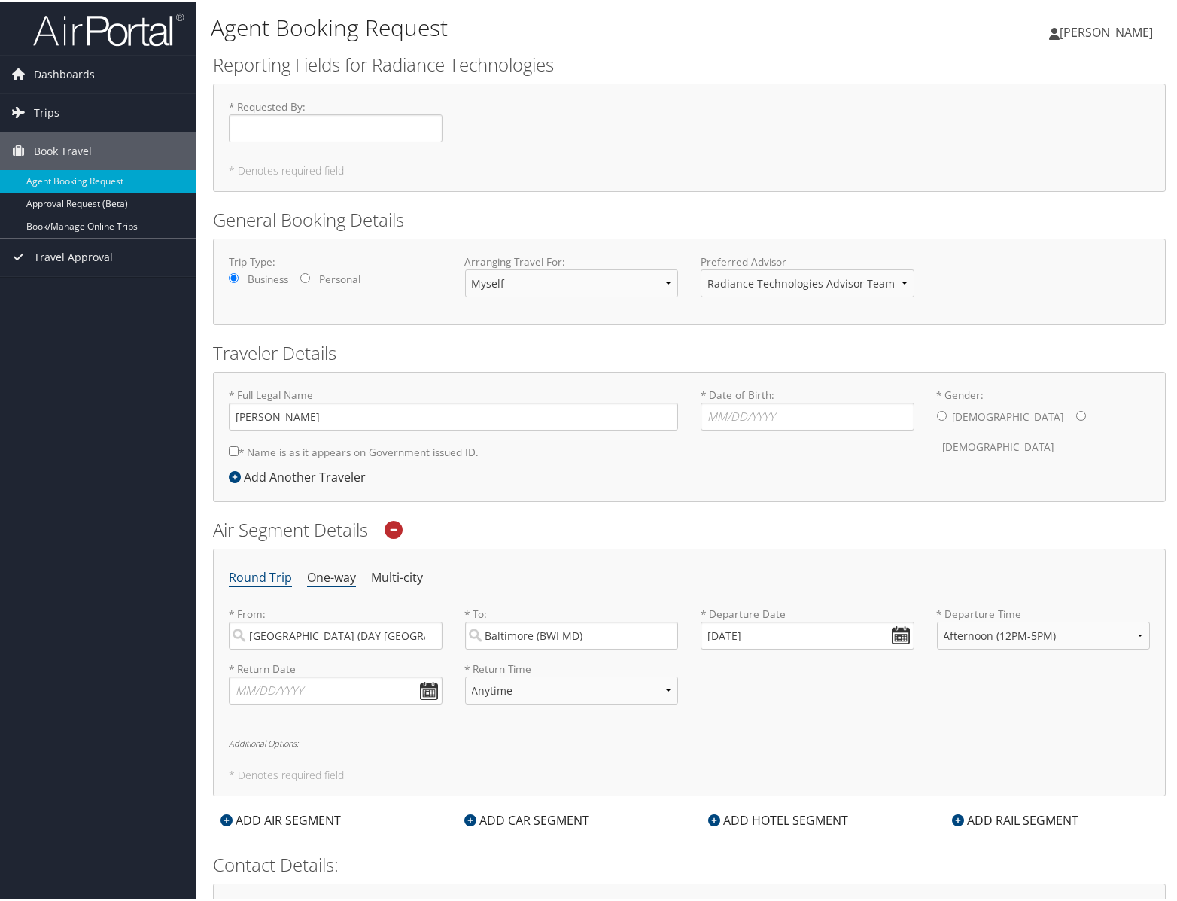
select select "12PM-5PM"
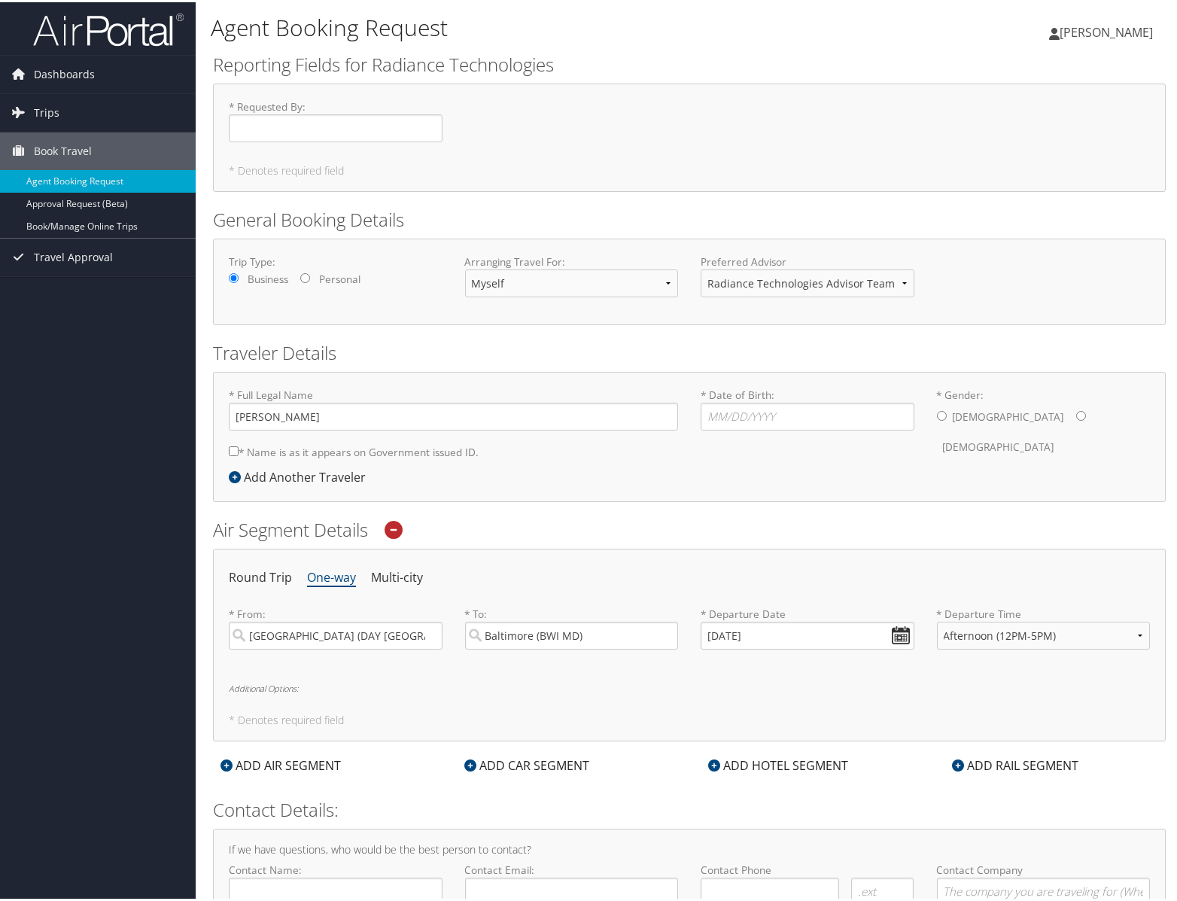
click at [321, 761] on div "ADD AIR SEGMENT" at bounding box center [280, 763] width 135 height 18
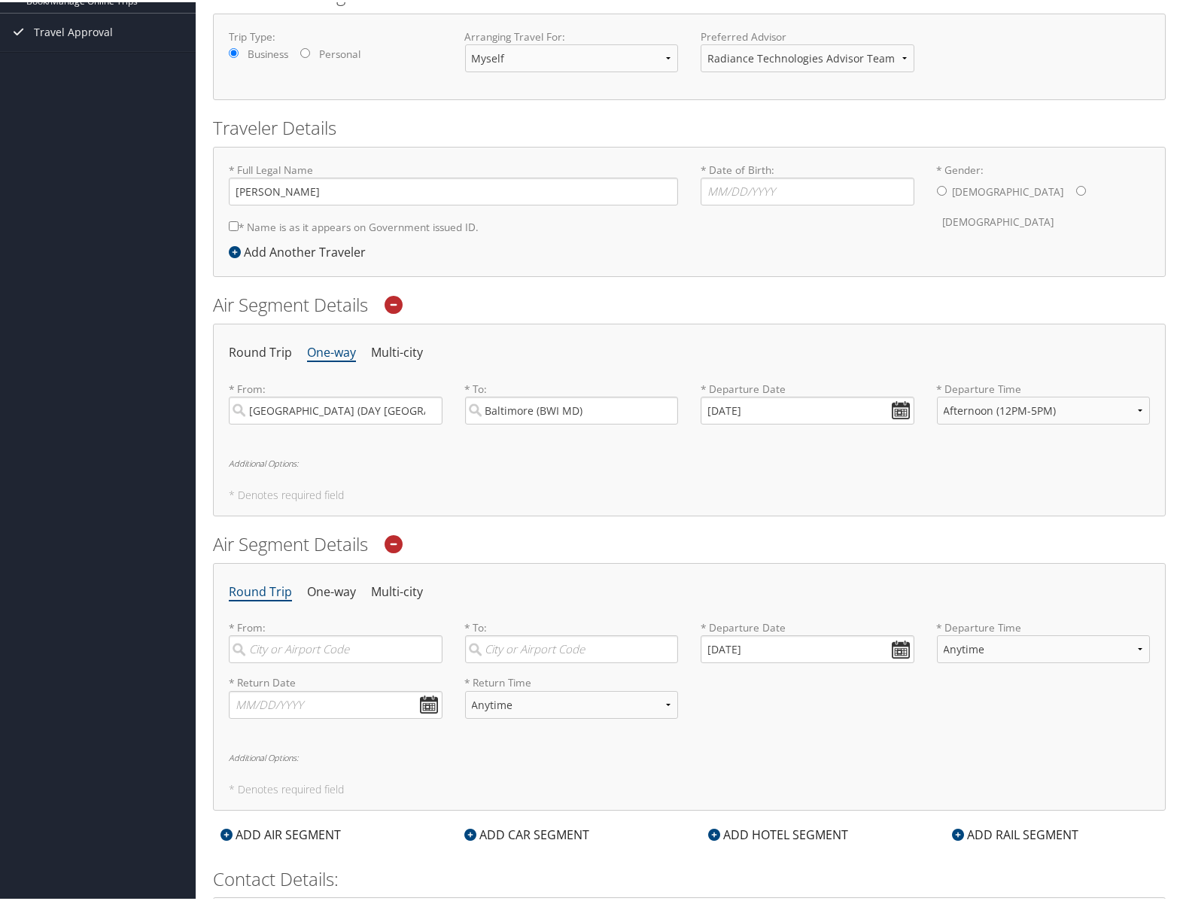
scroll to position [227, 0]
click at [362, 651] on input "search" at bounding box center [336, 645] width 214 height 28
type input "r"
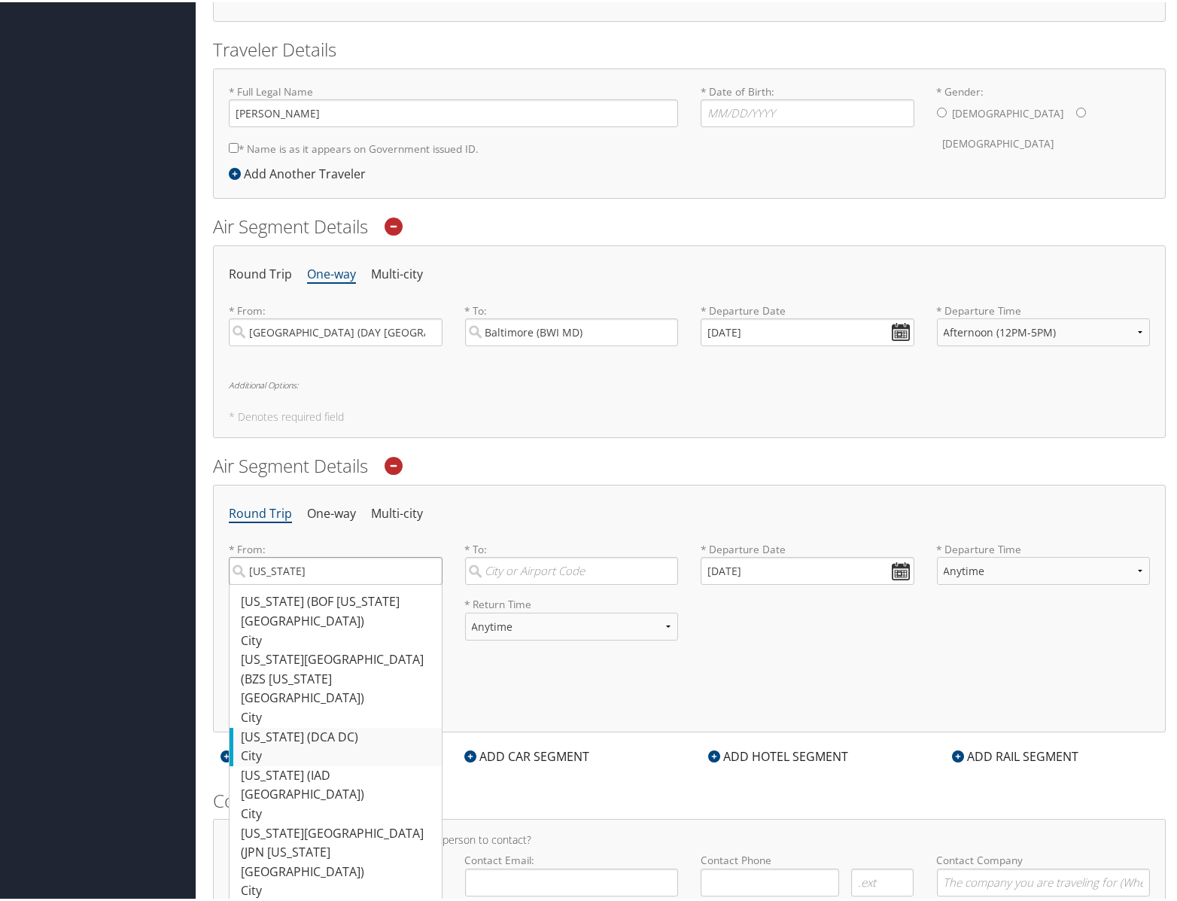
scroll to position [379, 0]
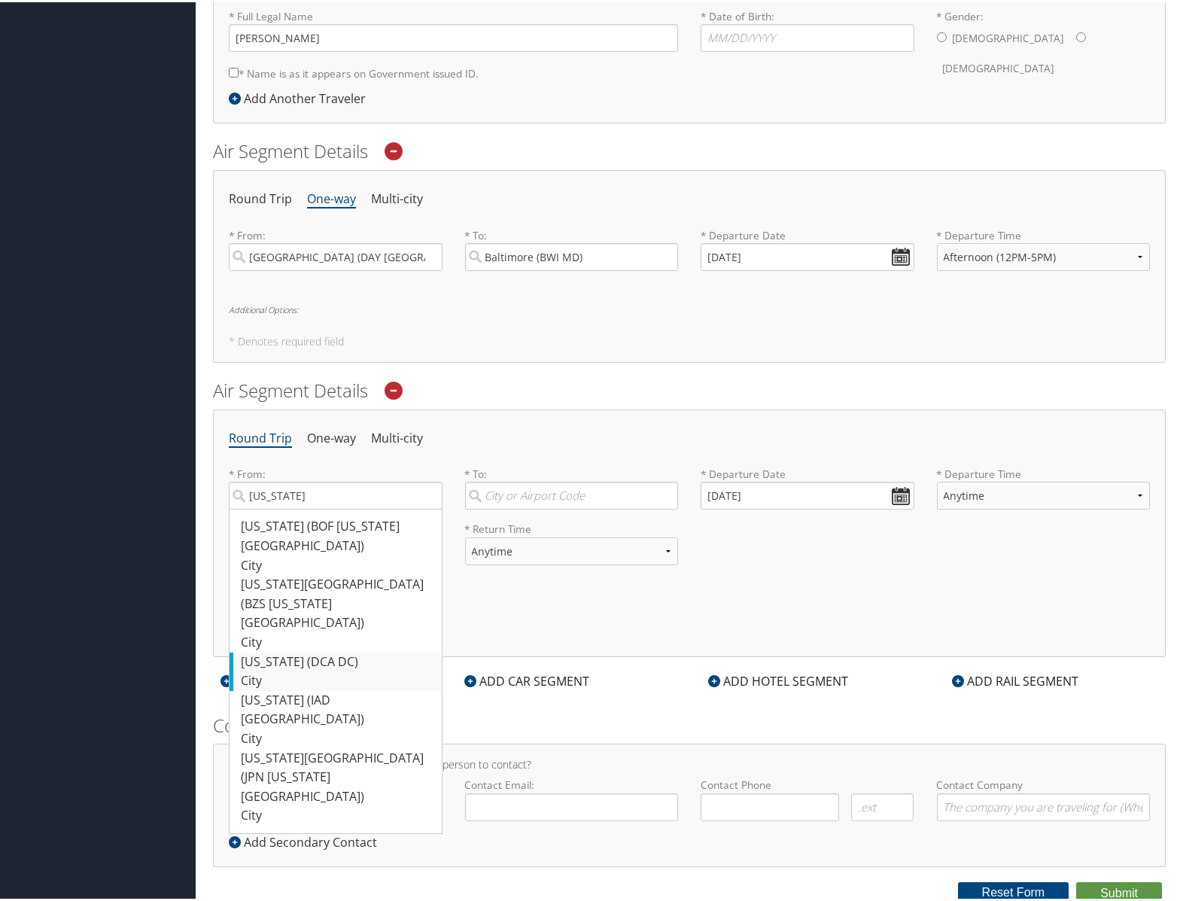
click at [305, 650] on div "[US_STATE] (DCA DC)" at bounding box center [337, 660] width 193 height 20
click at [305, 507] on input "[US_STATE]" at bounding box center [336, 493] width 214 height 28
type input "[US_STATE] (DCA DC)"
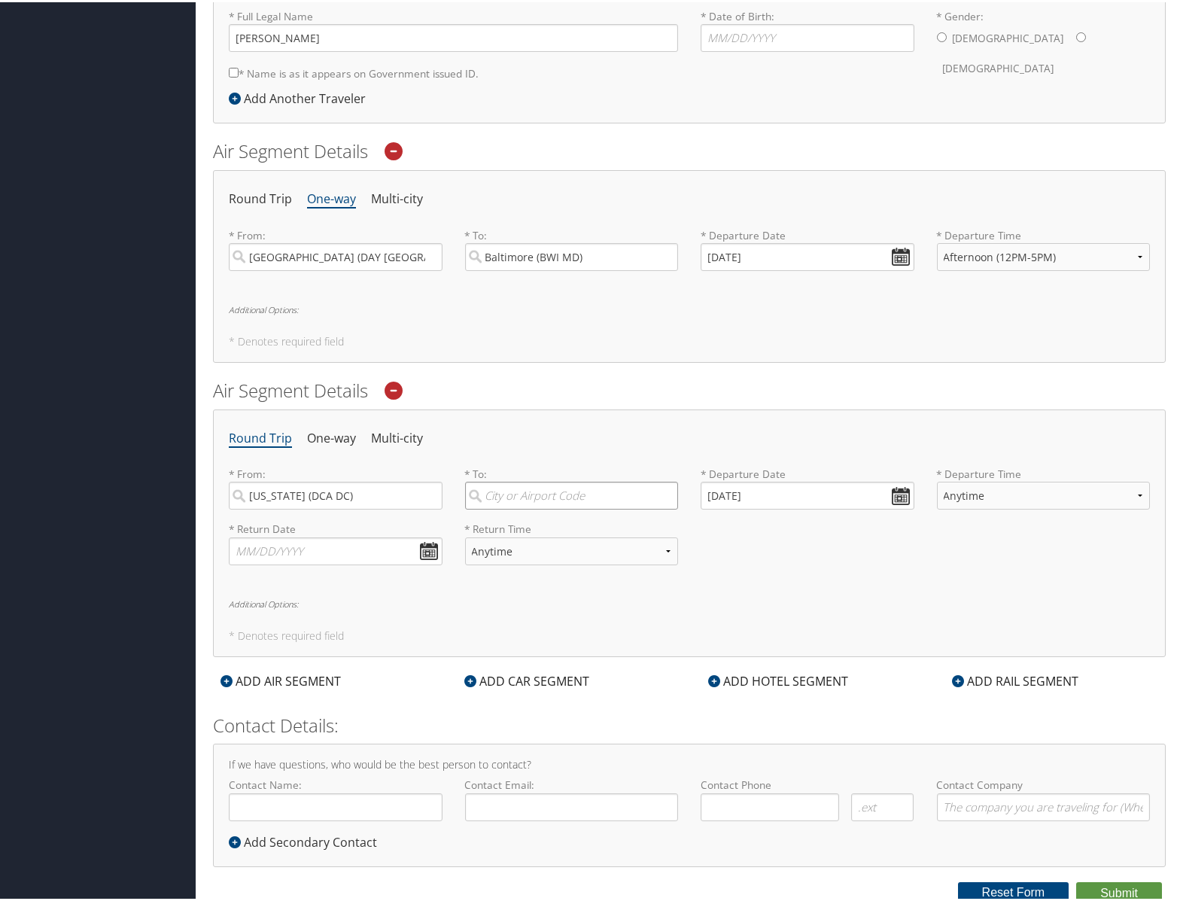
click at [485, 494] on input "search" at bounding box center [572, 493] width 214 height 28
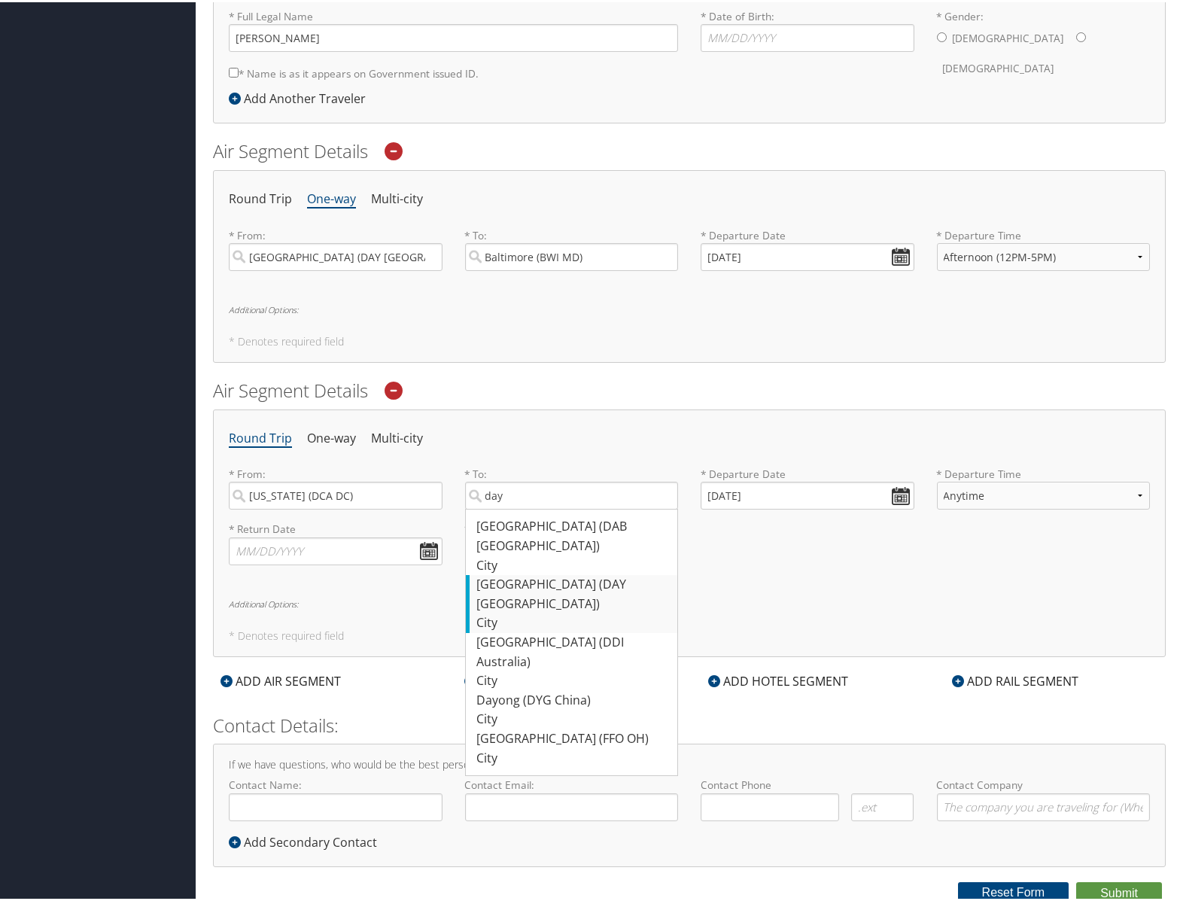
click at [553, 573] on div "[GEOGRAPHIC_DATA] (DAY [GEOGRAPHIC_DATA])" at bounding box center [573, 592] width 193 height 38
click at [553, 507] on input "day" at bounding box center [572, 493] width 214 height 28
type input "[GEOGRAPHIC_DATA] (DAY [GEOGRAPHIC_DATA])"
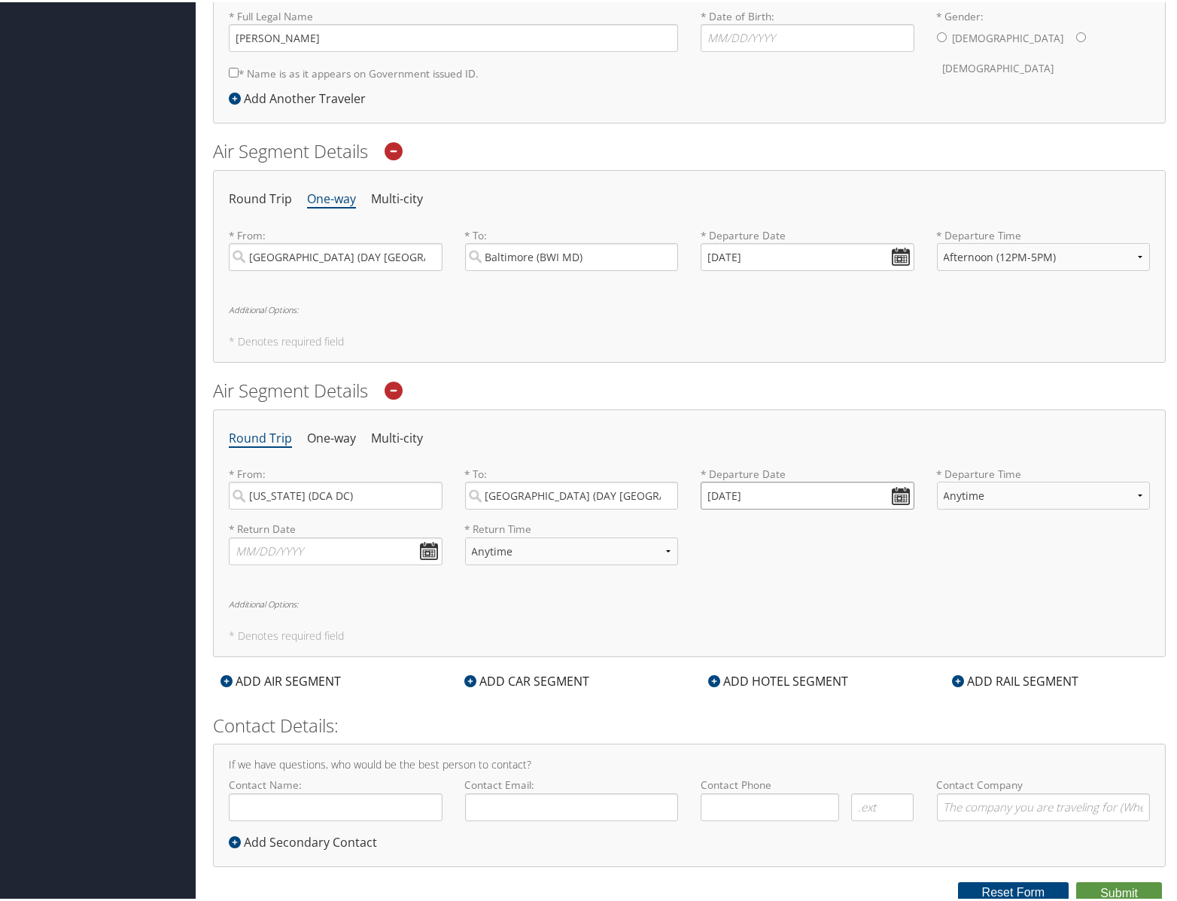
click at [894, 494] on input "[DATE]" at bounding box center [808, 493] width 214 height 28
click at [827, 616] on td "15" at bounding box center [827, 616] width 20 height 20
type input "[DATE]"
click at [333, 431] on li "One-way" at bounding box center [331, 436] width 49 height 27
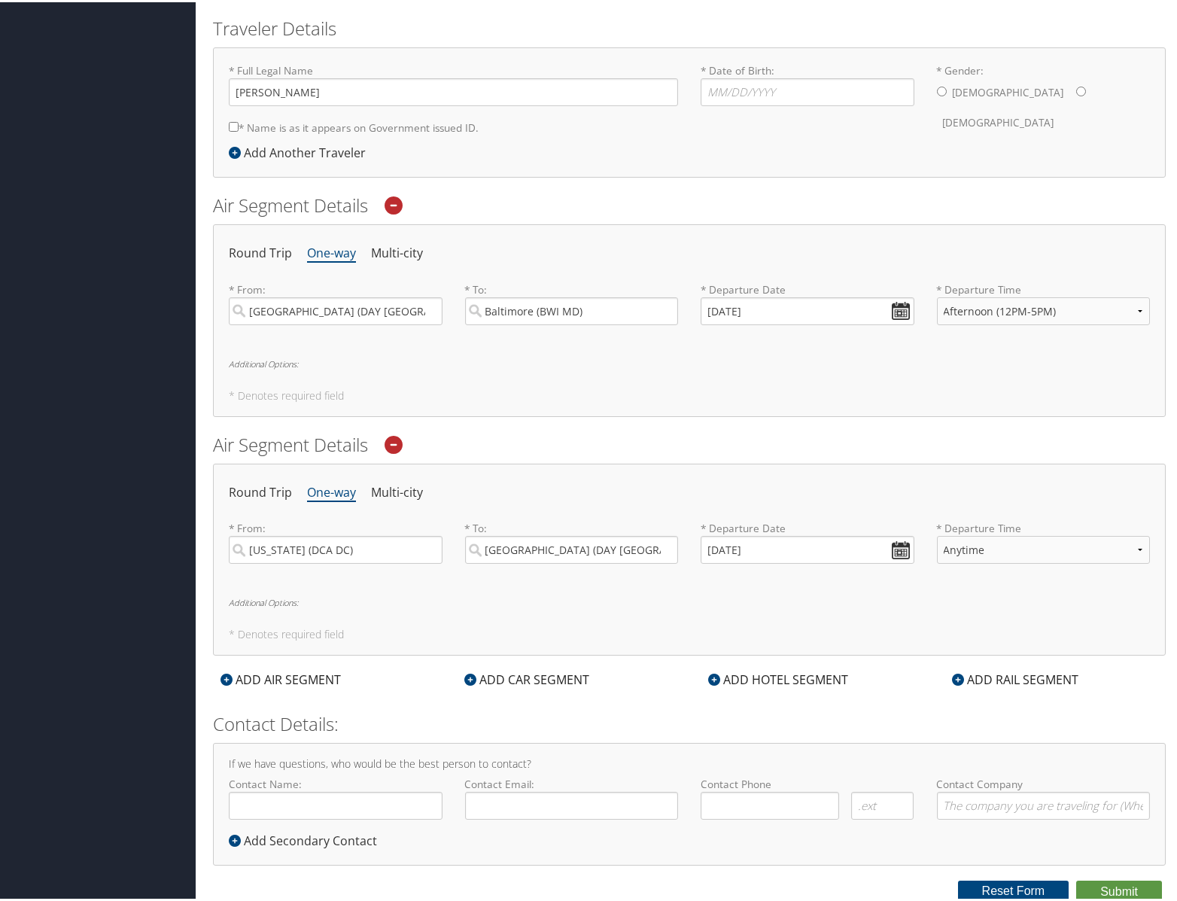
scroll to position [324, 0]
click at [513, 676] on div "ADD CAR SEGMENT" at bounding box center [527, 678] width 140 height 18
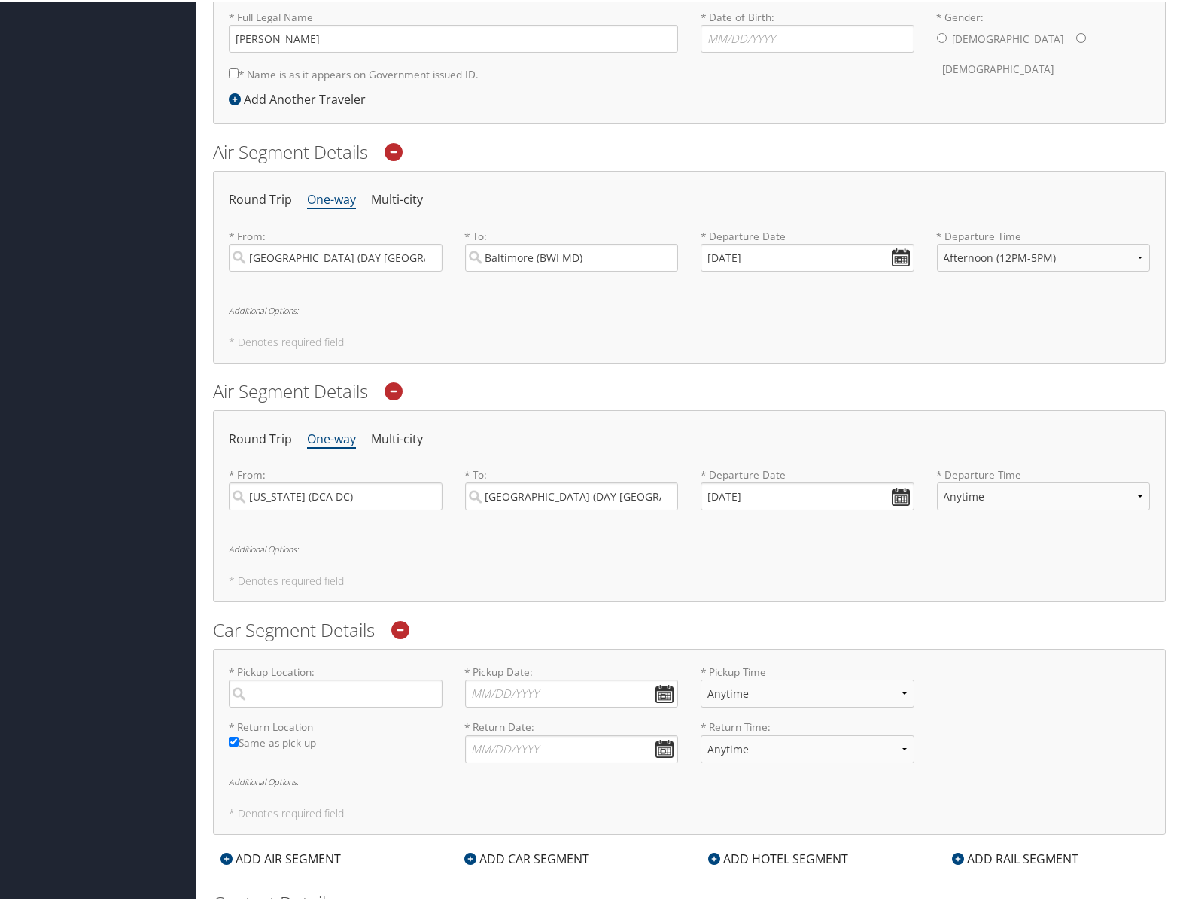
scroll to position [454, 0]
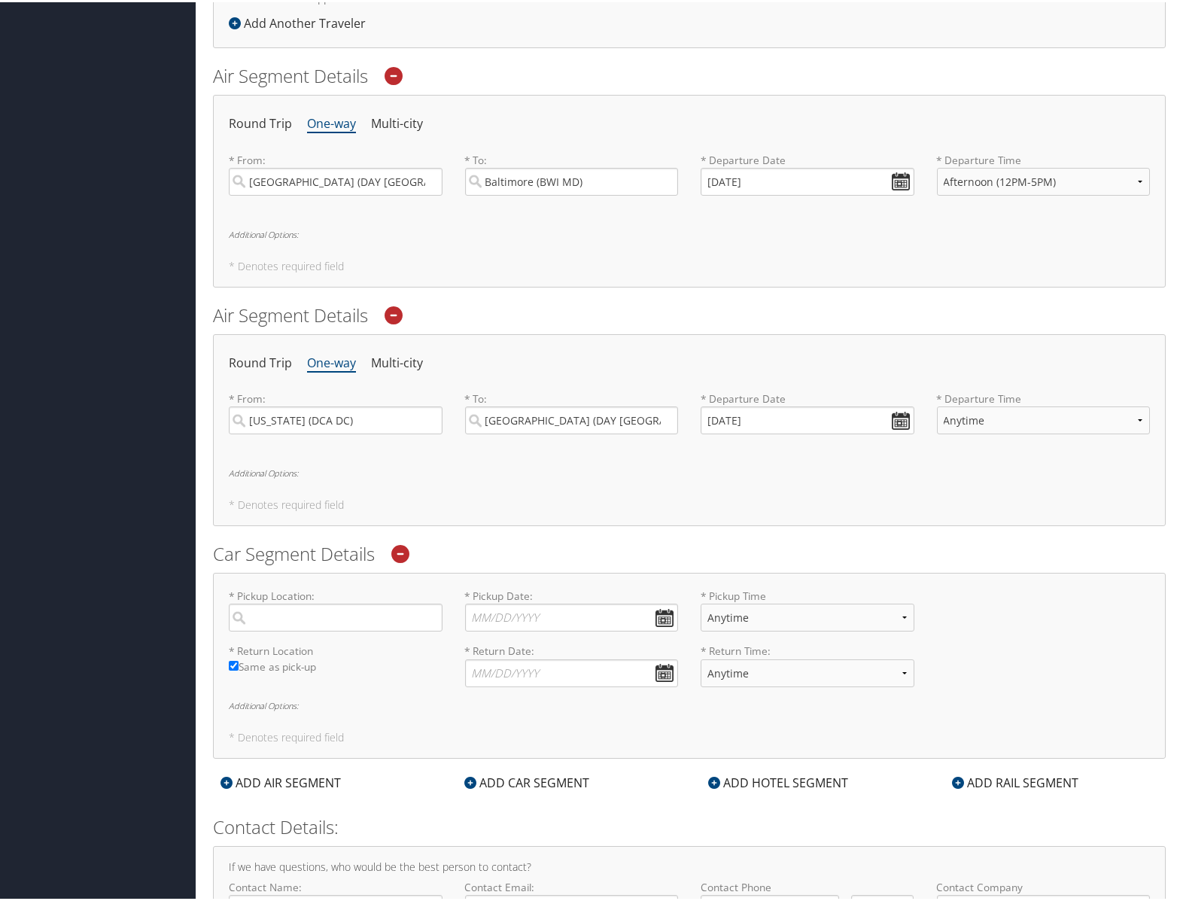
click at [300, 662] on label "Same as pick-up" at bounding box center [336, 668] width 214 height 23
click at [239, 662] on input "Same as pick-up" at bounding box center [234, 664] width 10 height 10
checkbox input "false"
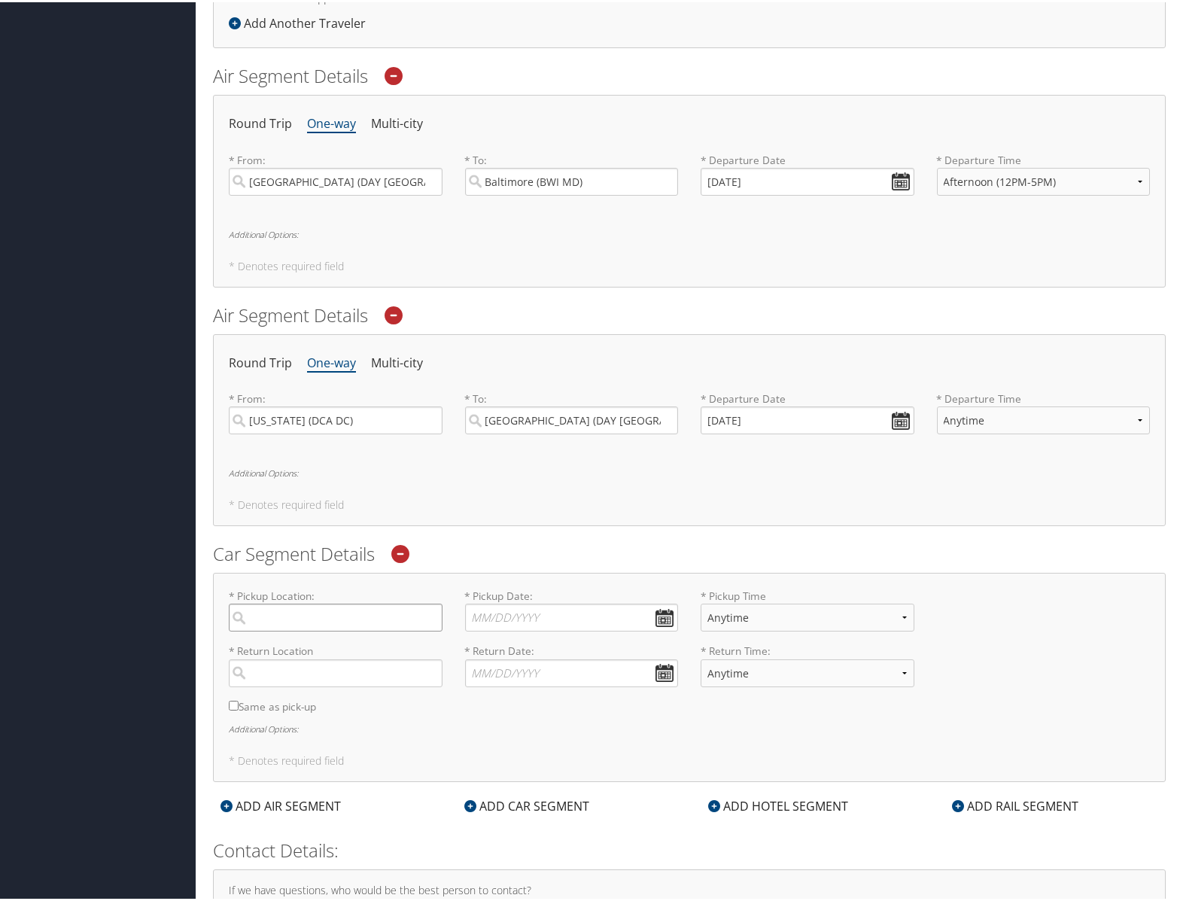
click at [272, 612] on input "search" at bounding box center [336, 615] width 214 height 28
click at [304, 647] on div "Baltimore (BWI MD)" at bounding box center [337, 647] width 193 height 20
click at [304, 629] on input "bwi" at bounding box center [336, 615] width 214 height 28
type input "[GEOGRAPHIC_DATA]"
click at [662, 615] on input "* Pickup Date: Dates must be valid" at bounding box center [572, 615] width 214 height 28
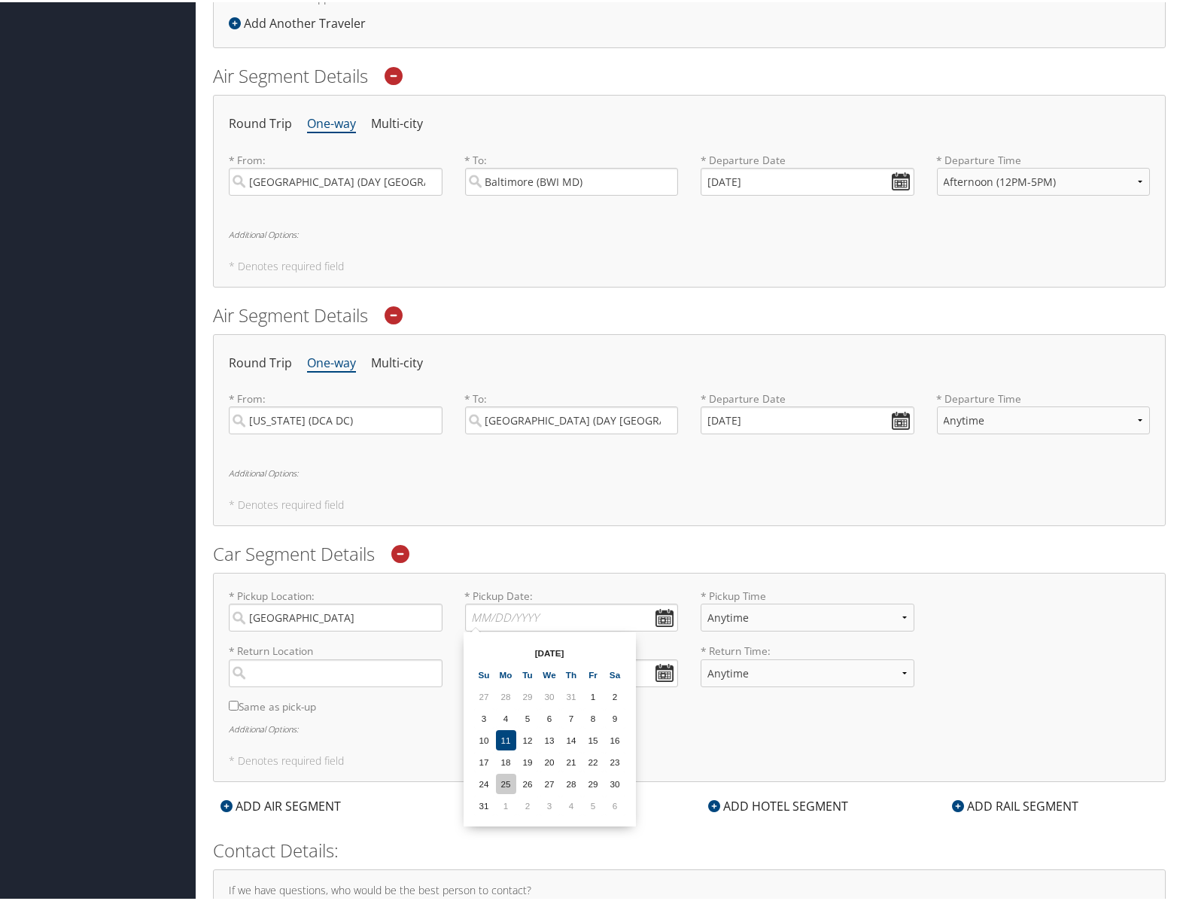
click at [505, 782] on td "25" at bounding box center [506, 781] width 20 height 20
type input "[DATE]"
click at [331, 673] on input "search" at bounding box center [336, 671] width 214 height 28
click at [312, 714] on div "City" at bounding box center [337, 721] width 193 height 20
click at [312, 685] on input "dca" at bounding box center [336, 671] width 214 height 28
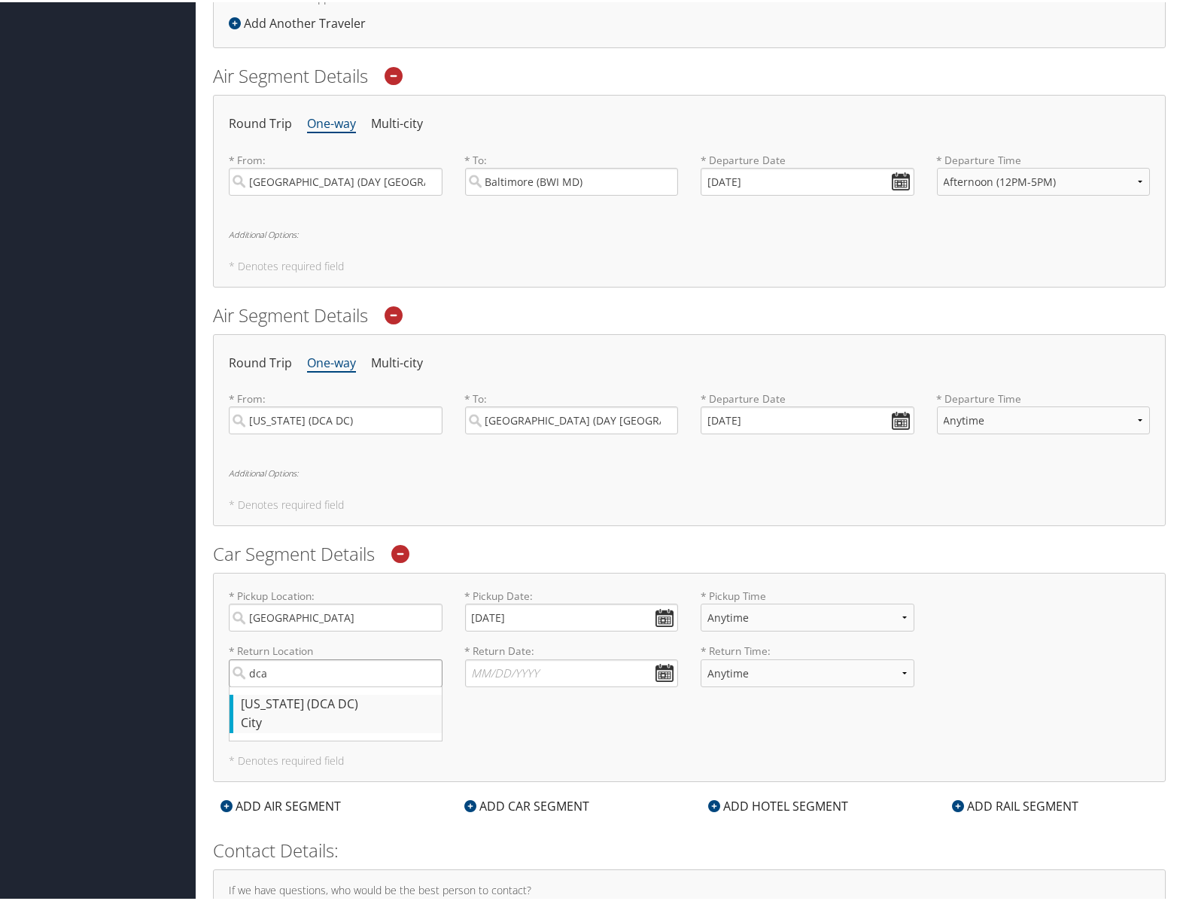
type input "[US_STATE]"
click at [659, 670] on input "* Return Date: Dates must be valid" at bounding box center [572, 671] width 214 height 28
click at [595, 832] on td "29" at bounding box center [593, 837] width 20 height 20
type input "[DATE]"
click at [689, 736] on div "* Pickup Location: [GEOGRAPHIC_DATA] Required * Pickup Date: [DATE] Dates must …" at bounding box center [689, 675] width 953 height 209
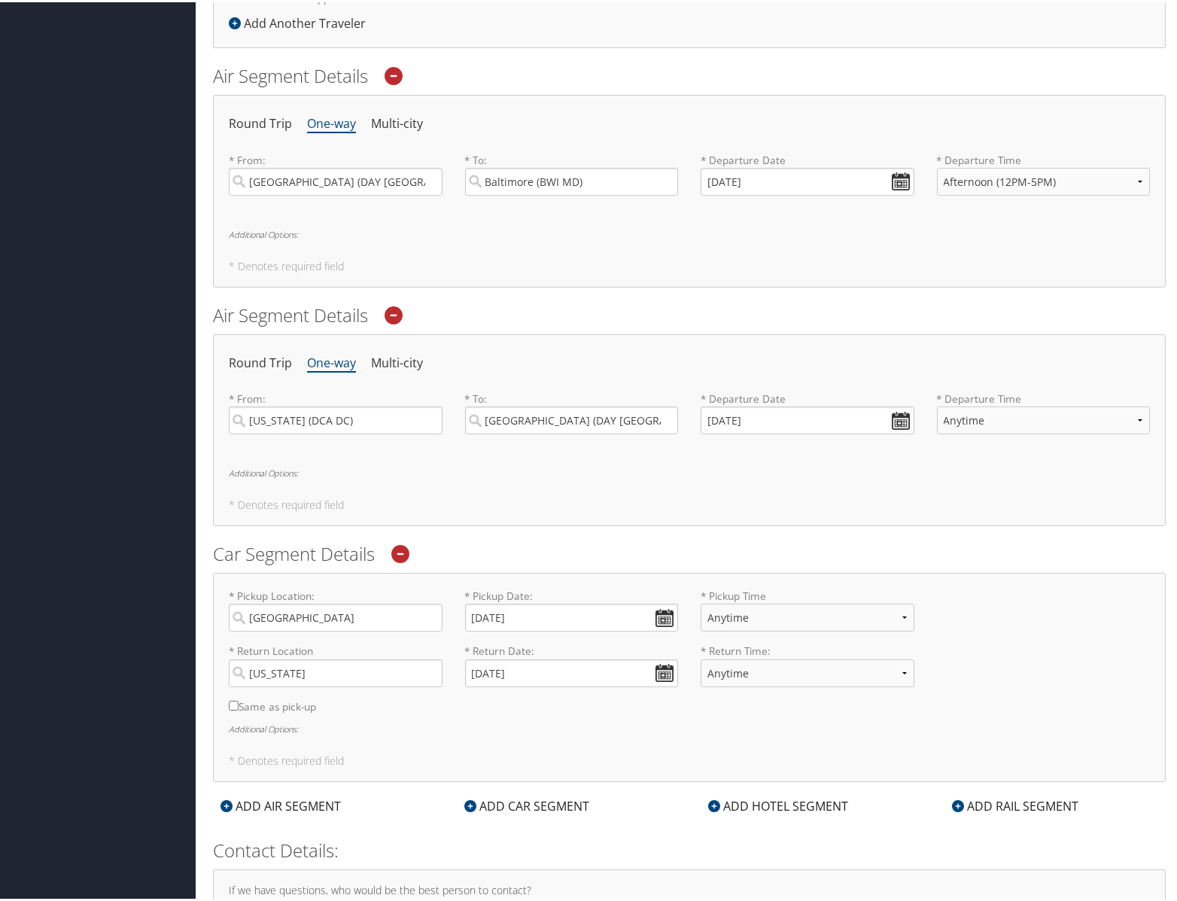
scroll to position [580, 0]
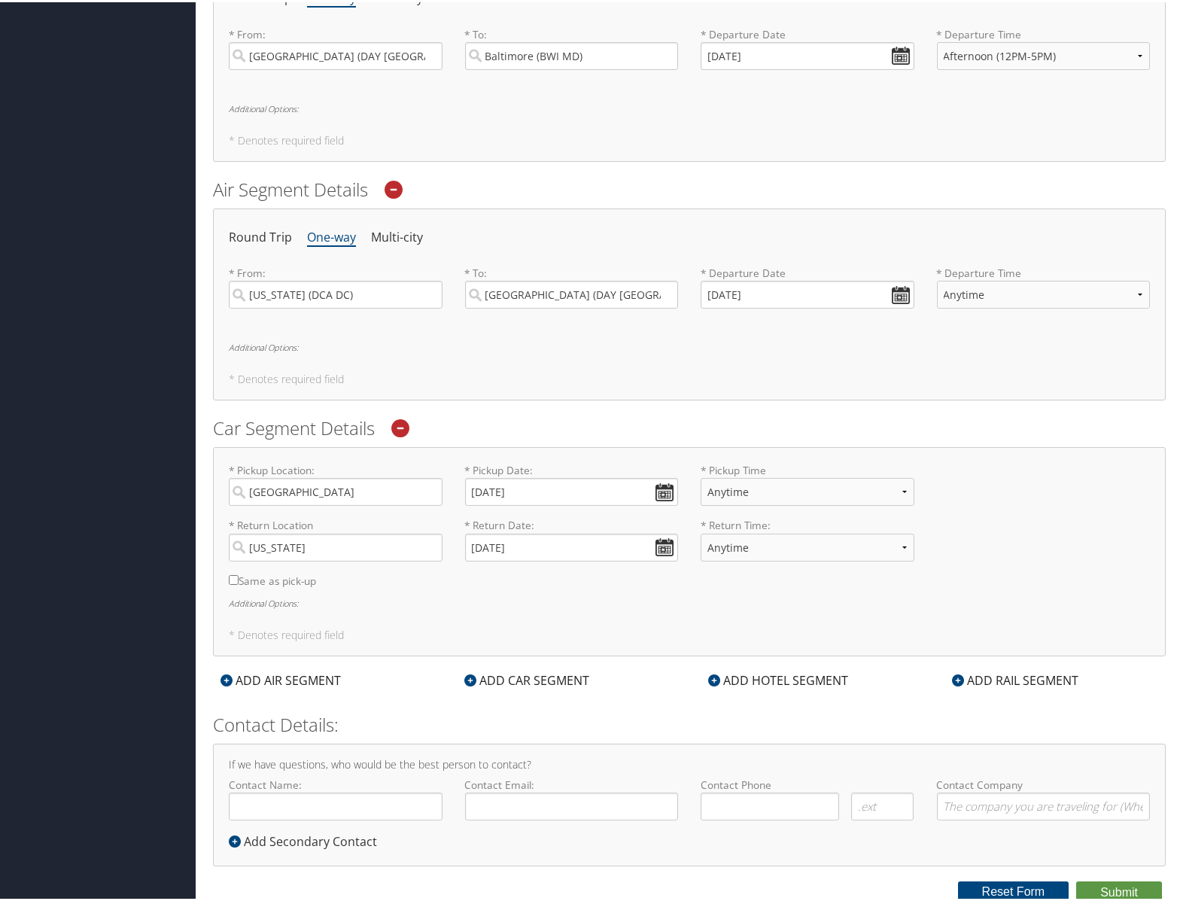
click at [790, 680] on div "ADD HOTEL SEGMENT" at bounding box center [778, 678] width 155 height 18
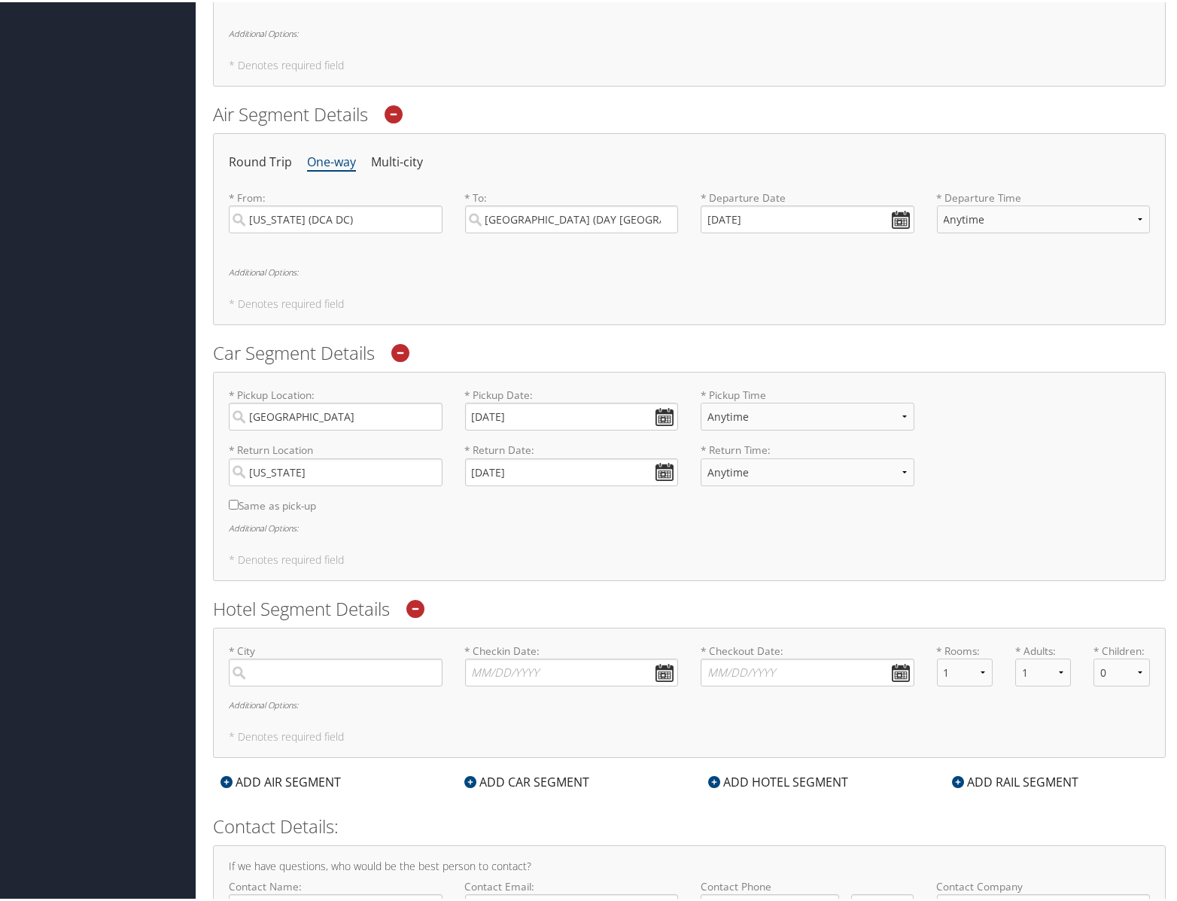
scroll to position [756, 0]
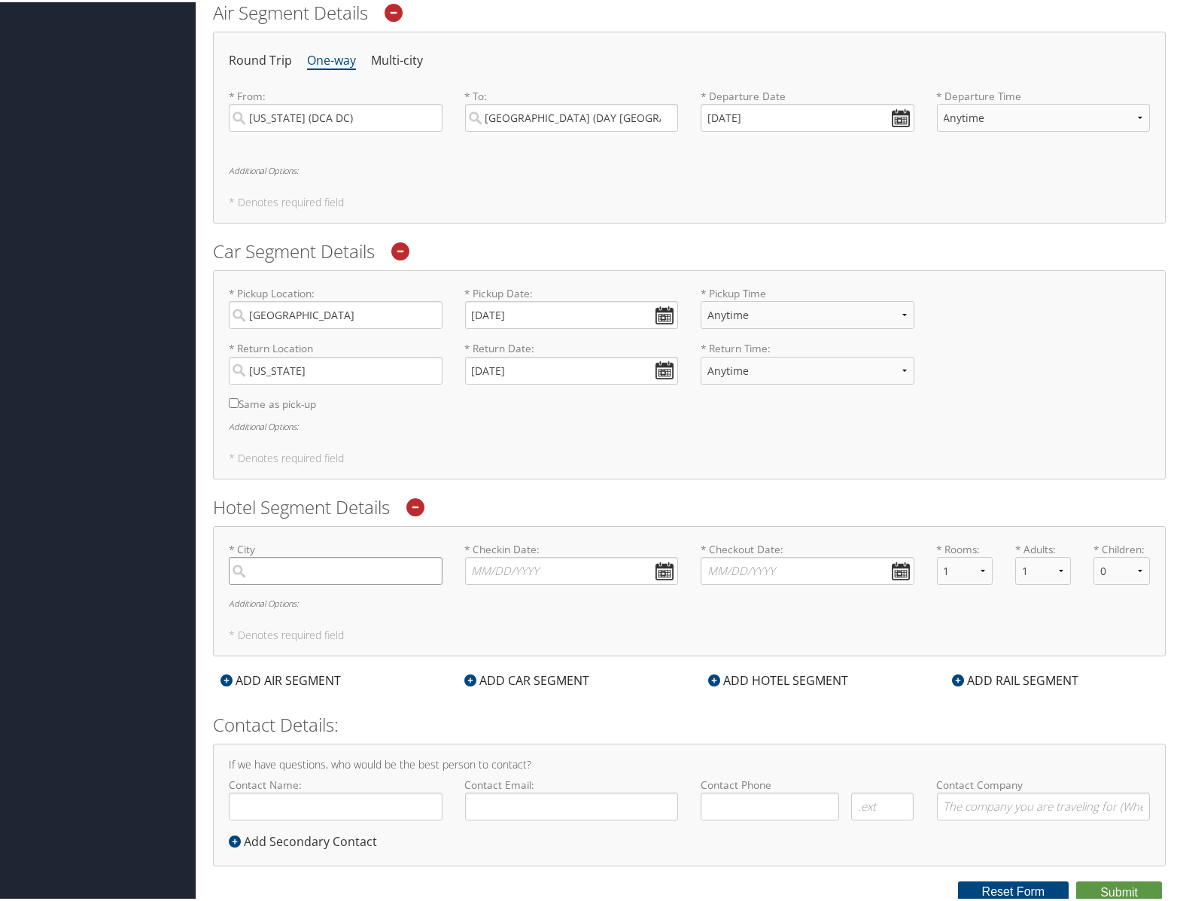
click at [398, 571] on input "search" at bounding box center [336, 569] width 214 height 28
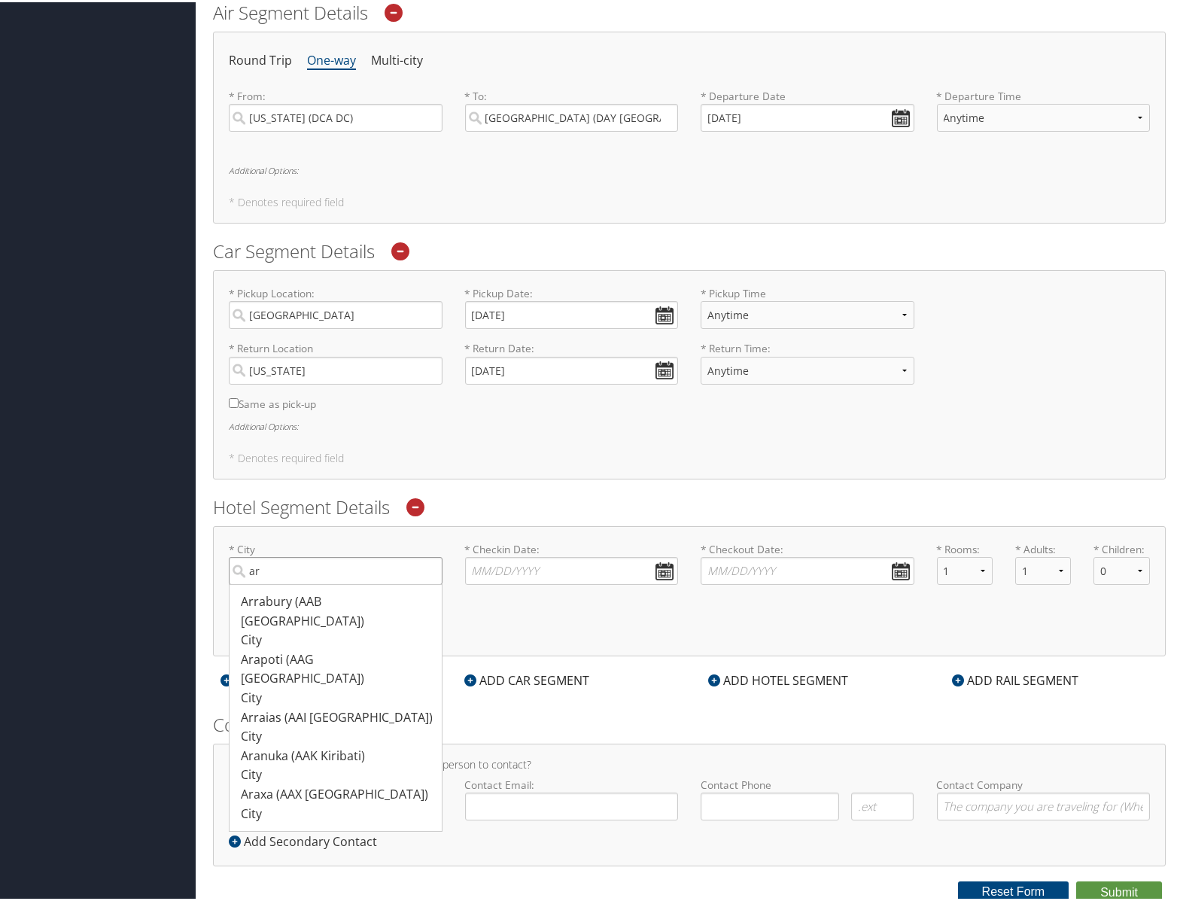
type input "a"
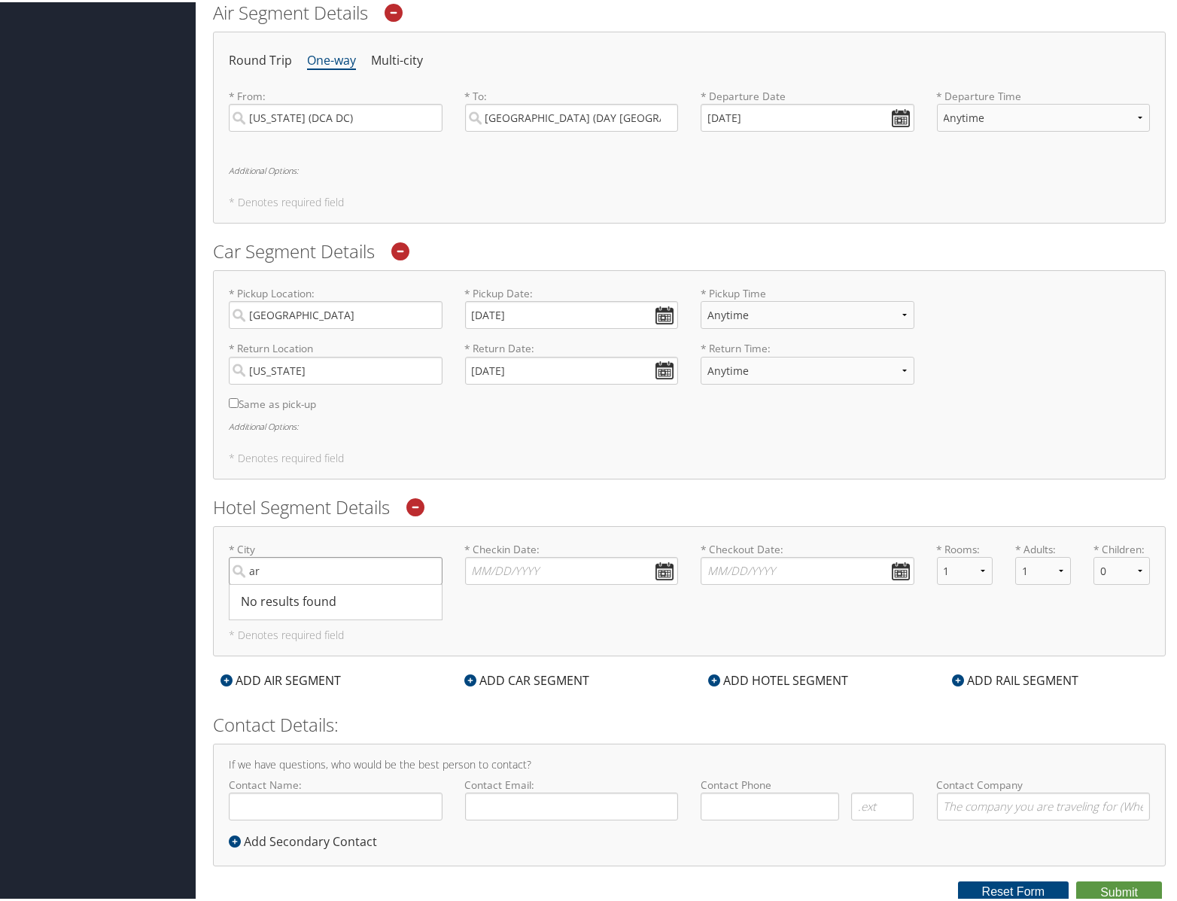
type input "a"
paste input "[PERSON_NAME]"
type input "[GEOGRAPHIC_DATA], [US_STATE]"
click at [659, 566] on input "* Checkin Date: Dates must be valid" at bounding box center [572, 569] width 214 height 28
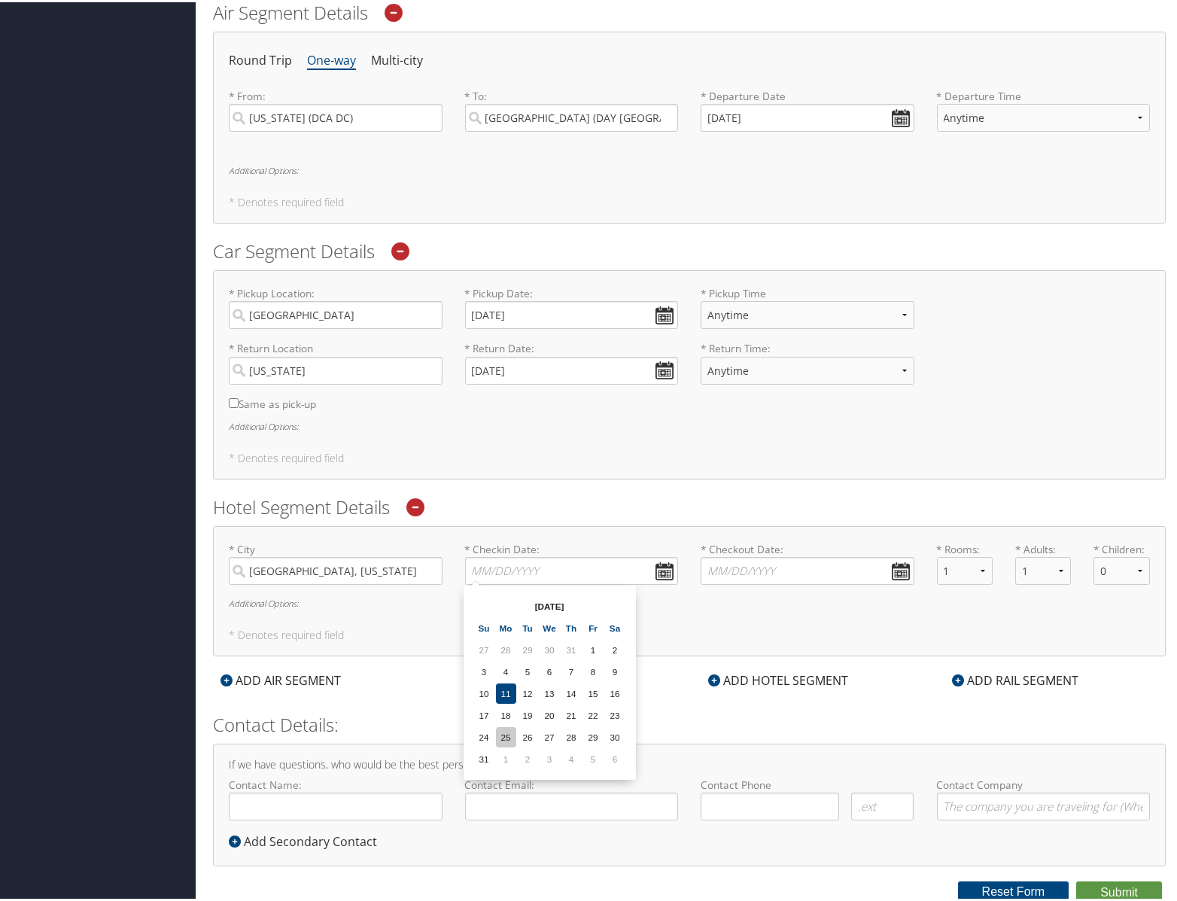
click at [506, 733] on td "25" at bounding box center [506, 735] width 20 height 20
type input "[DATE]"
click at [900, 567] on input "* Checkout Date: Dates must be valid" at bounding box center [808, 569] width 214 height 28
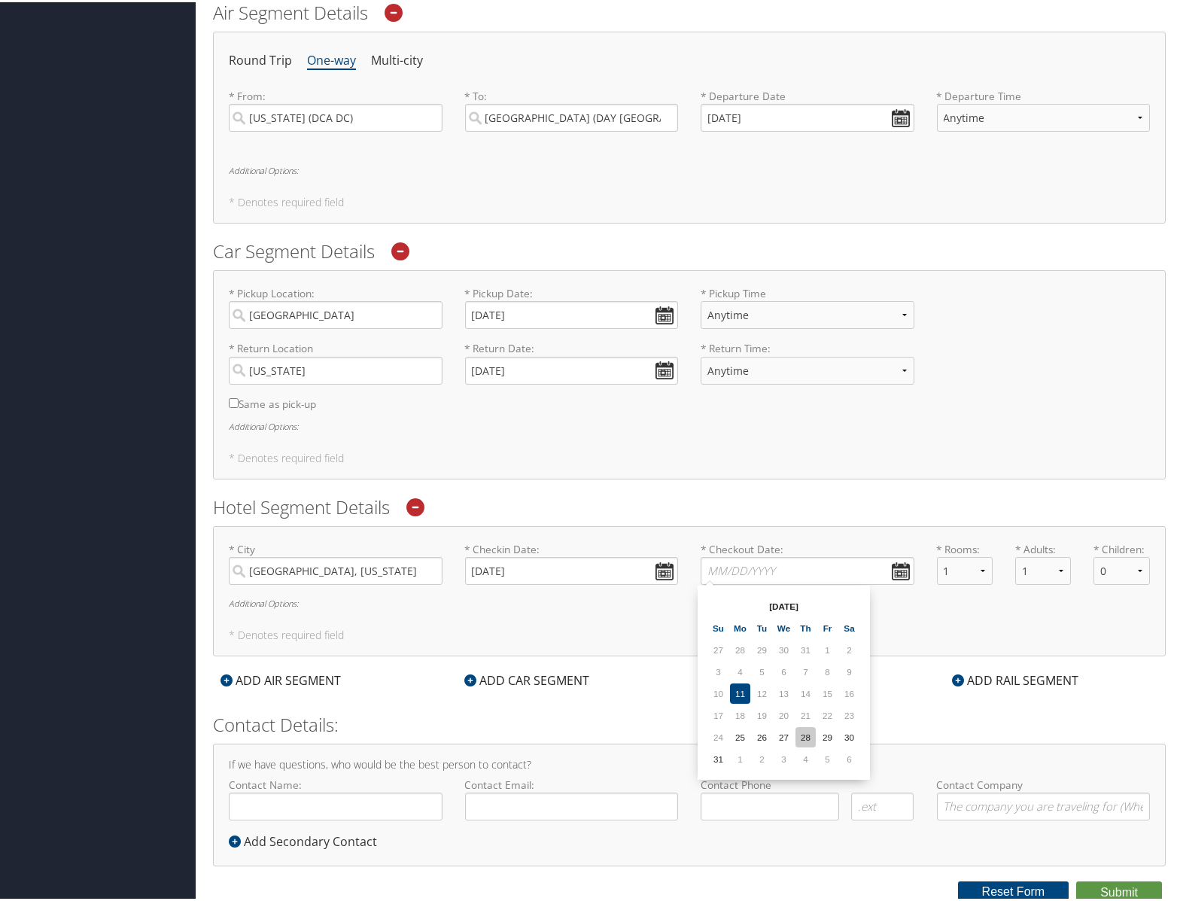
click at [799, 733] on td "28" at bounding box center [806, 735] width 20 height 20
type input "[DATE]"
click at [730, 676] on div "ADD HOTEL SEGMENT" at bounding box center [778, 678] width 155 height 18
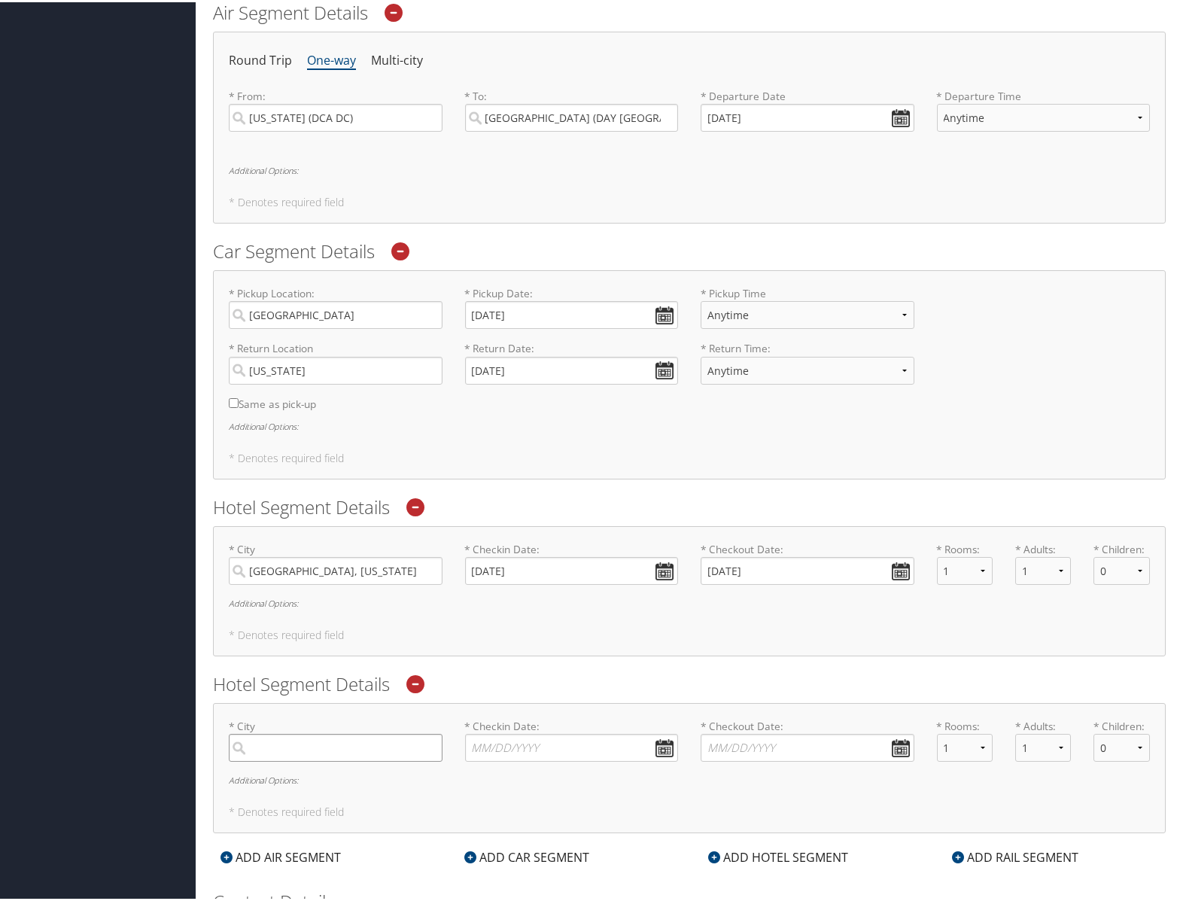
click at [335, 748] on input "search" at bounding box center [336, 746] width 214 height 28
paste input "[GEOGRAPHIC_DATA], [US_STATE]"
type input "[GEOGRAPHIC_DATA], [US_STATE]"
click at [662, 744] on input "* Checkin Date: Dates must be valid" at bounding box center [572, 746] width 214 height 28
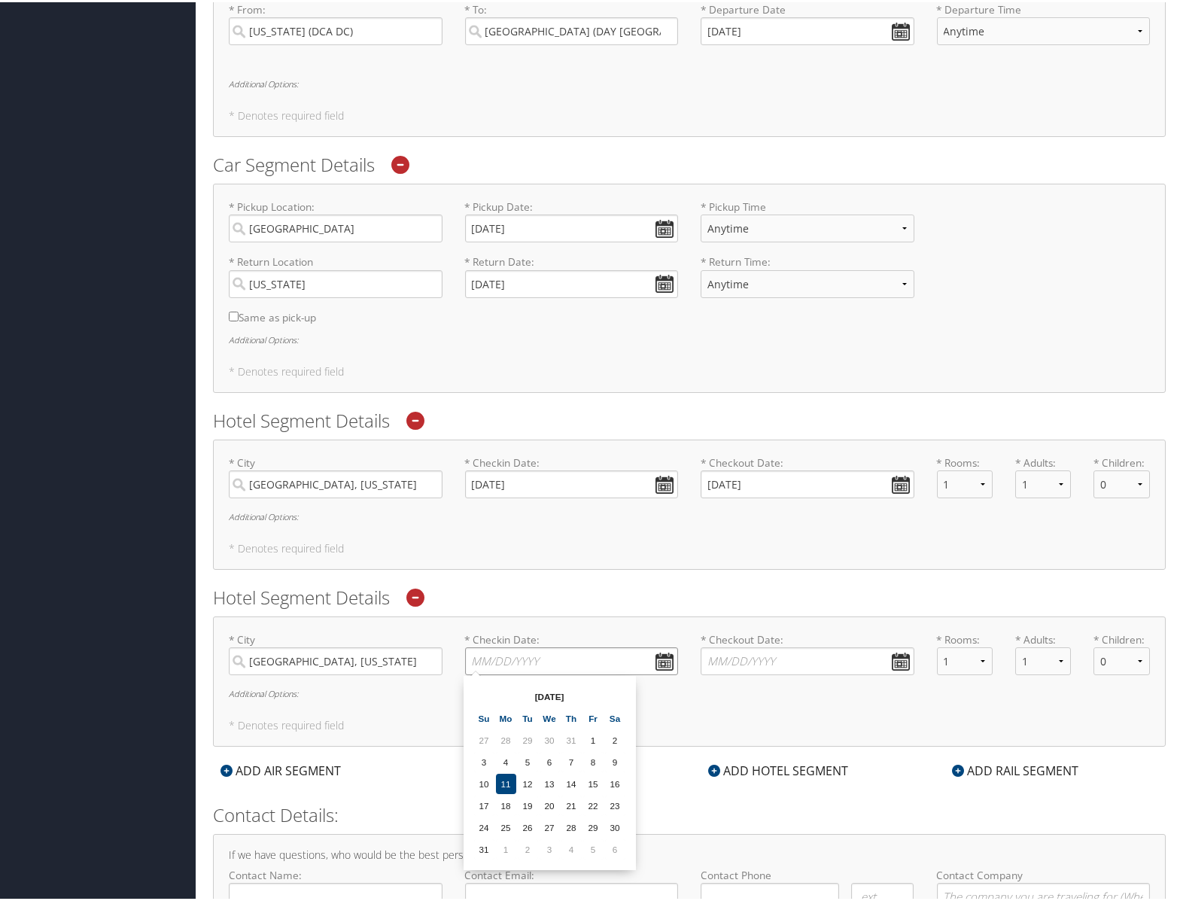
scroll to position [908, 0]
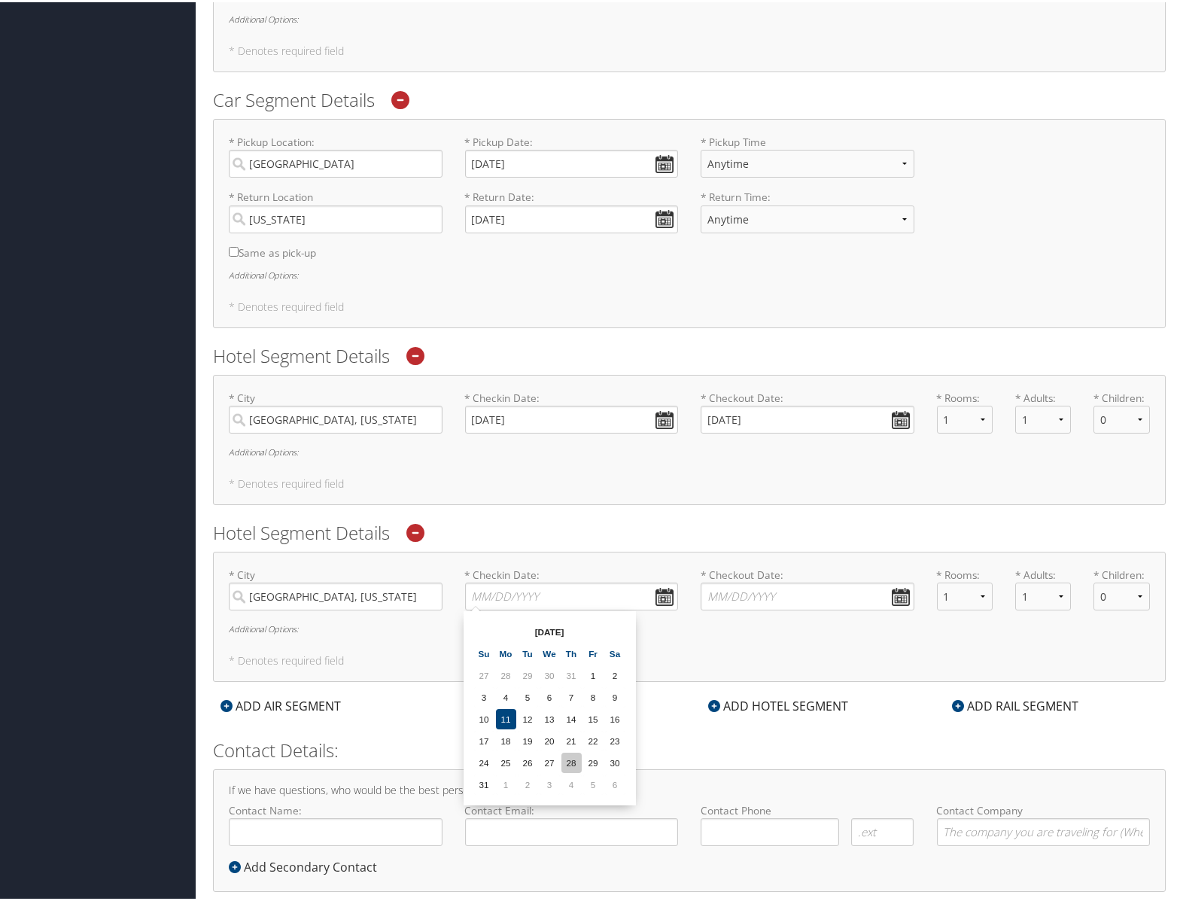
click at [569, 758] on td "28" at bounding box center [571, 760] width 20 height 20
type input "[DATE]"
click at [898, 594] on input "* Checkout Date: Dates must be valid" at bounding box center [808, 594] width 214 height 28
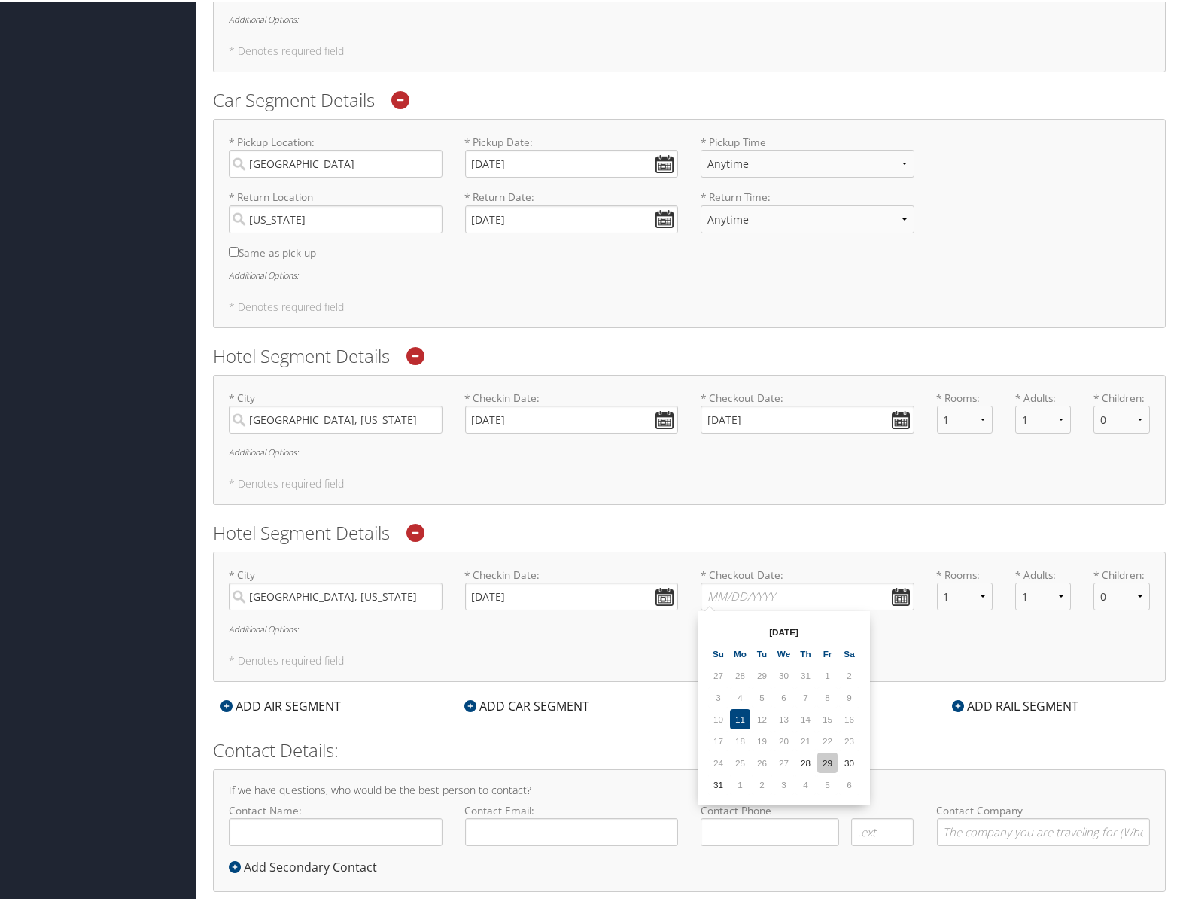
click at [823, 762] on td "29" at bounding box center [827, 760] width 20 height 20
type input "[DATE]"
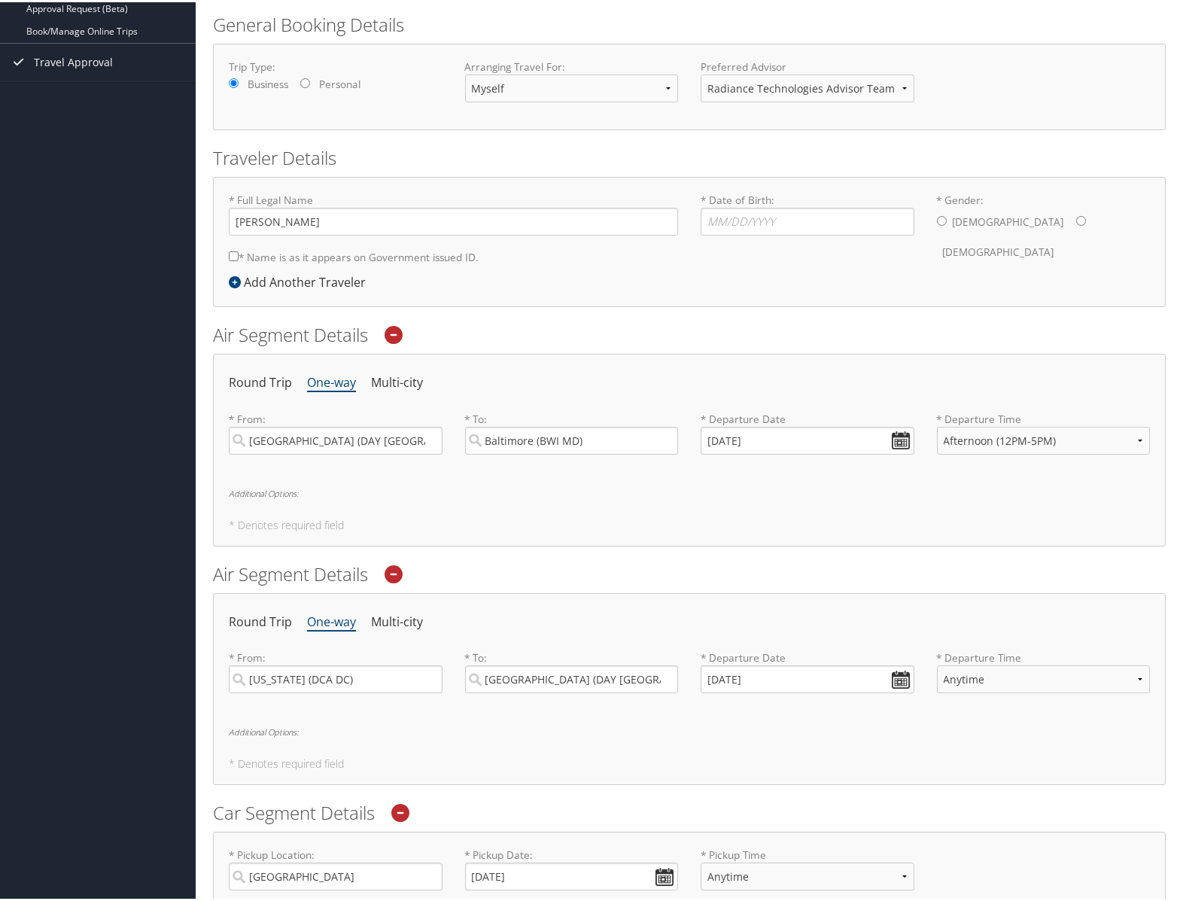
scroll to position [303, 0]
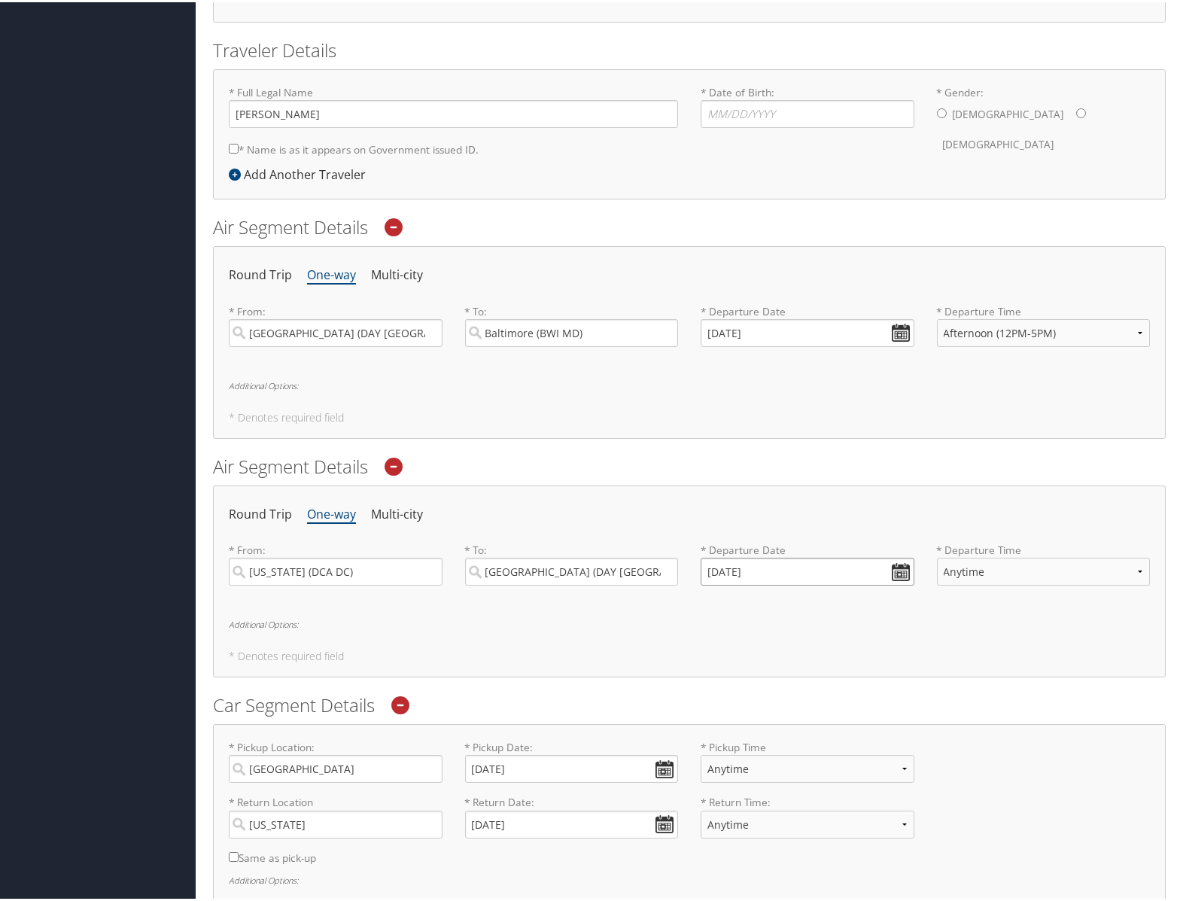
click at [902, 567] on input "[DATE]" at bounding box center [808, 569] width 214 height 28
click at [829, 737] on td "29" at bounding box center [827, 736] width 20 height 20
type input "[DATE]"
click at [832, 634] on div "Round Trip One-way Multi-city * From: [US_STATE] ([GEOGRAPHIC_DATA] DC) Require…" at bounding box center [689, 579] width 953 height 193
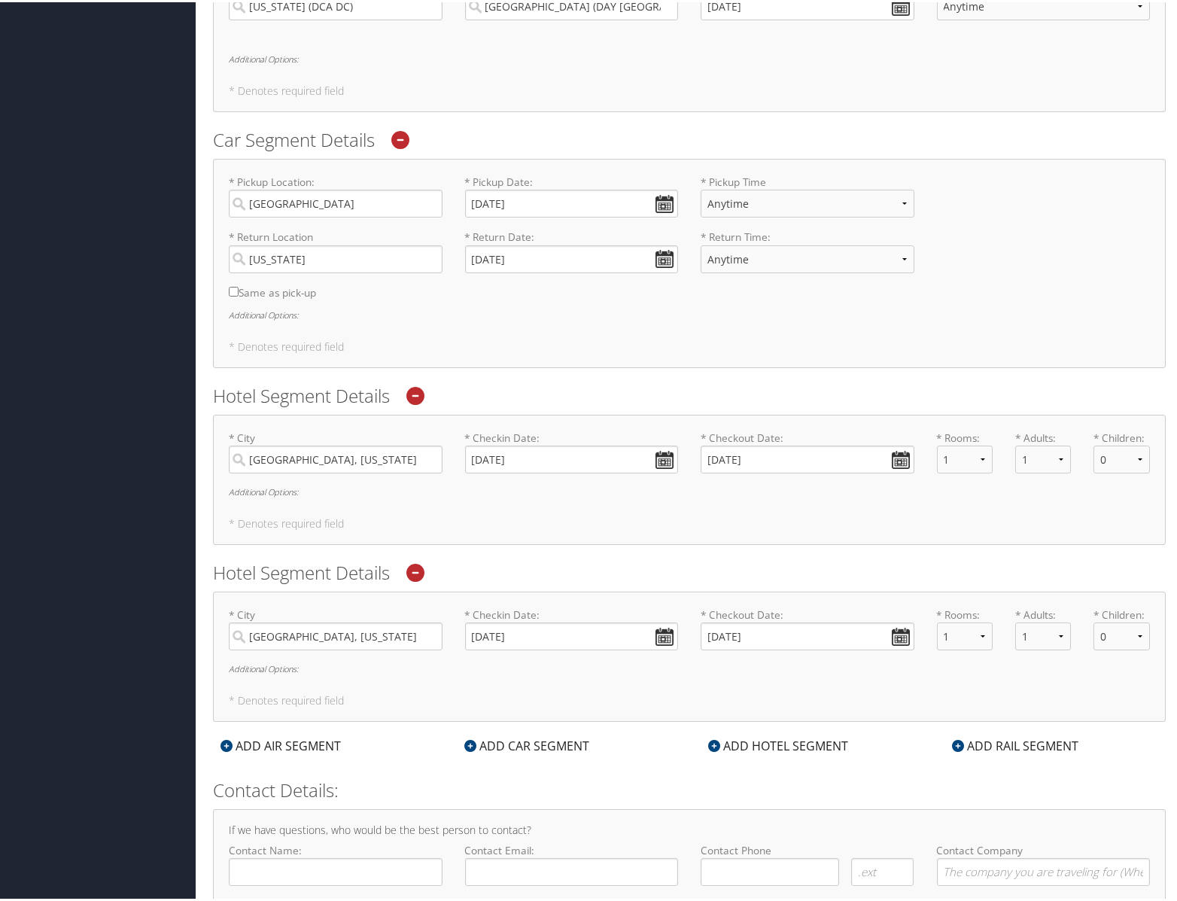
scroll to position [933, 0]
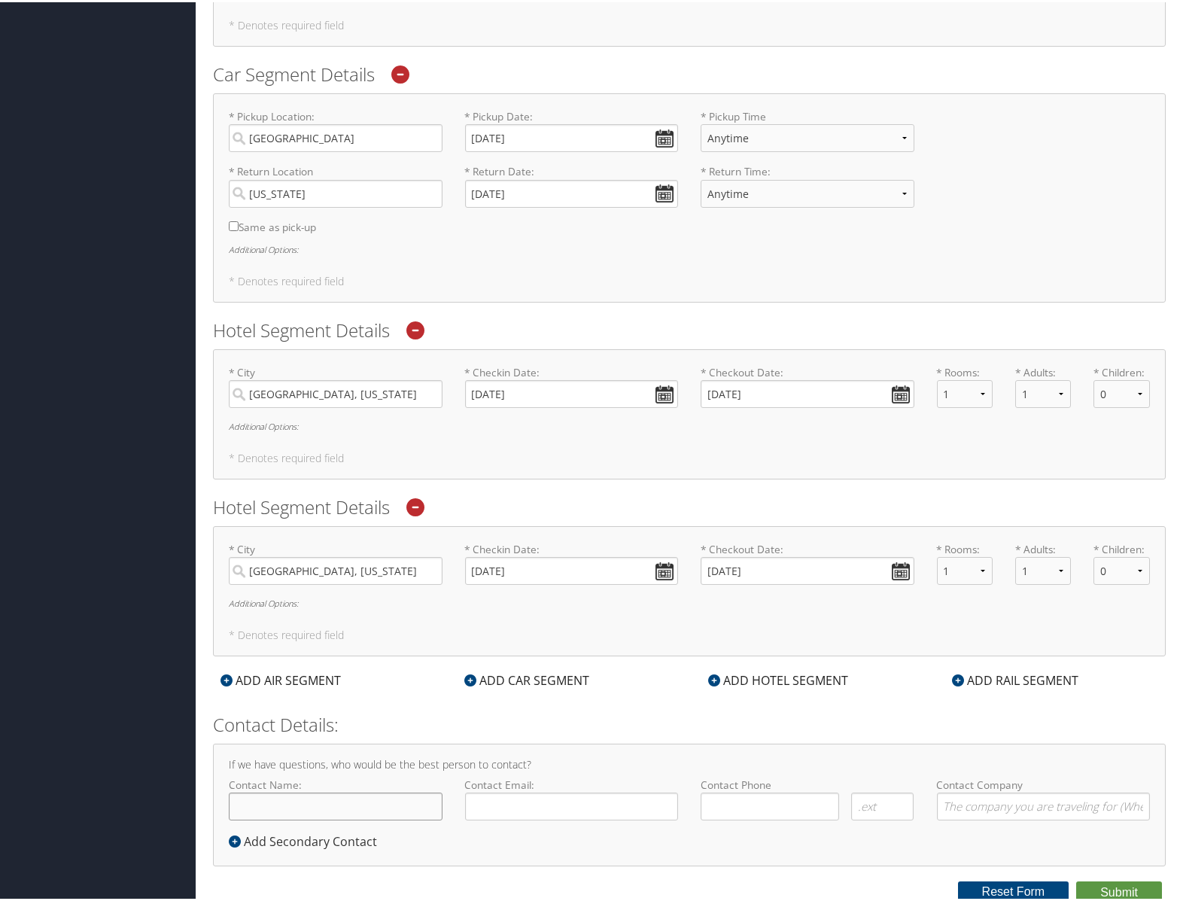
click at [312, 802] on input "Contact Name:" at bounding box center [336, 804] width 214 height 28
type input "[PERSON_NAME]"
type input "[PERSON_NAME][EMAIL_ADDRESS][DOMAIN_NAME]"
click at [729, 808] on input at bounding box center [770, 804] width 138 height 28
type input "[PHONE_NUMBER]"
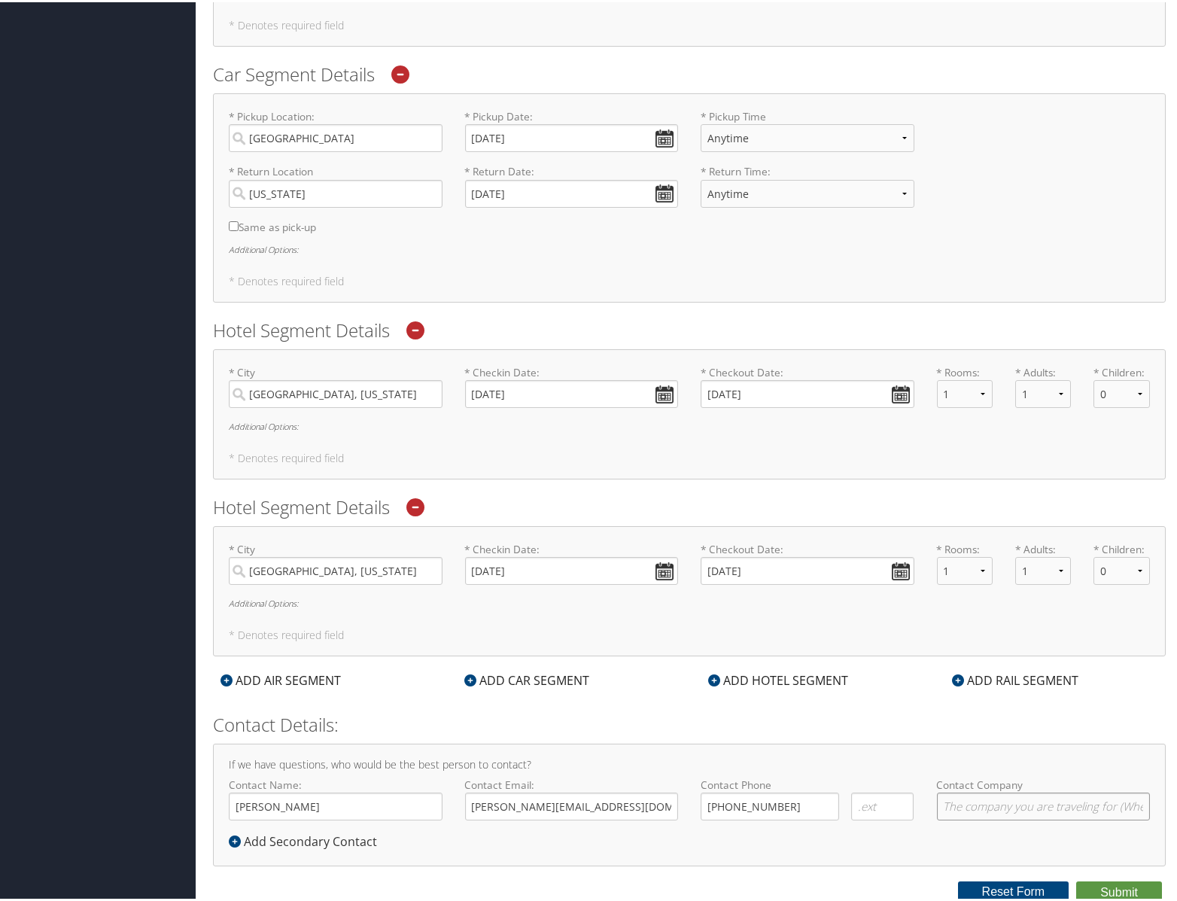
click at [1017, 812] on input "Contact Company" at bounding box center [1044, 804] width 214 height 28
type input "R"
